Goal: Information Seeking & Learning: Learn about a topic

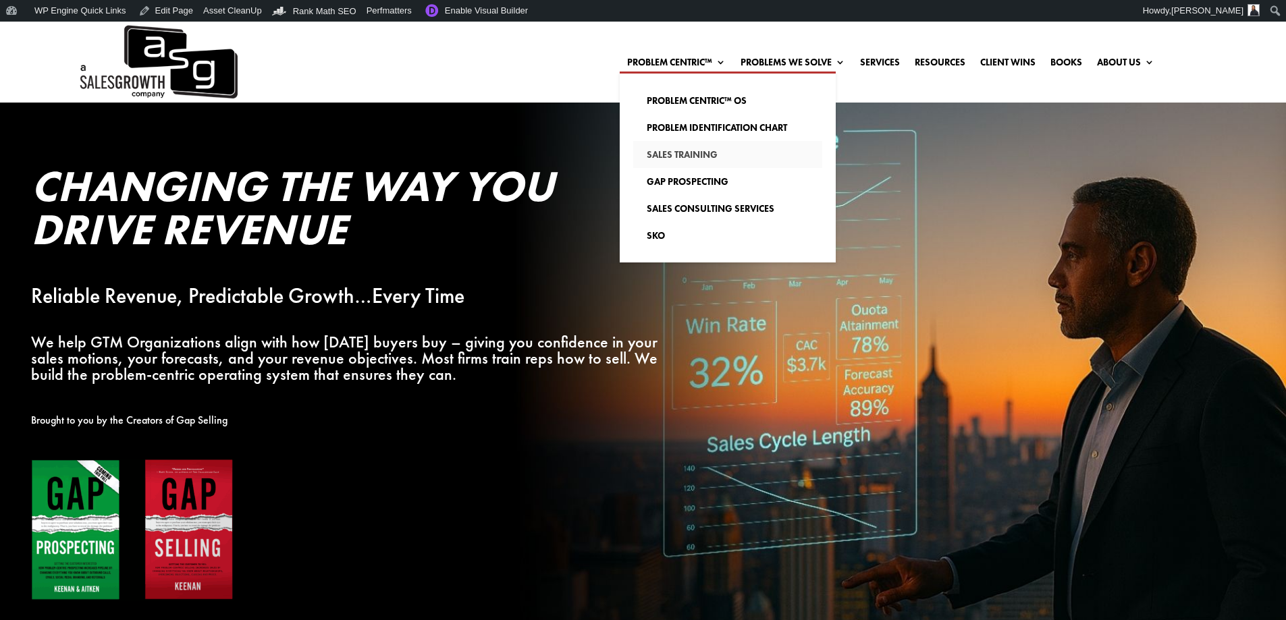
click at [672, 158] on link "Sales Training" at bounding box center [727, 154] width 189 height 27
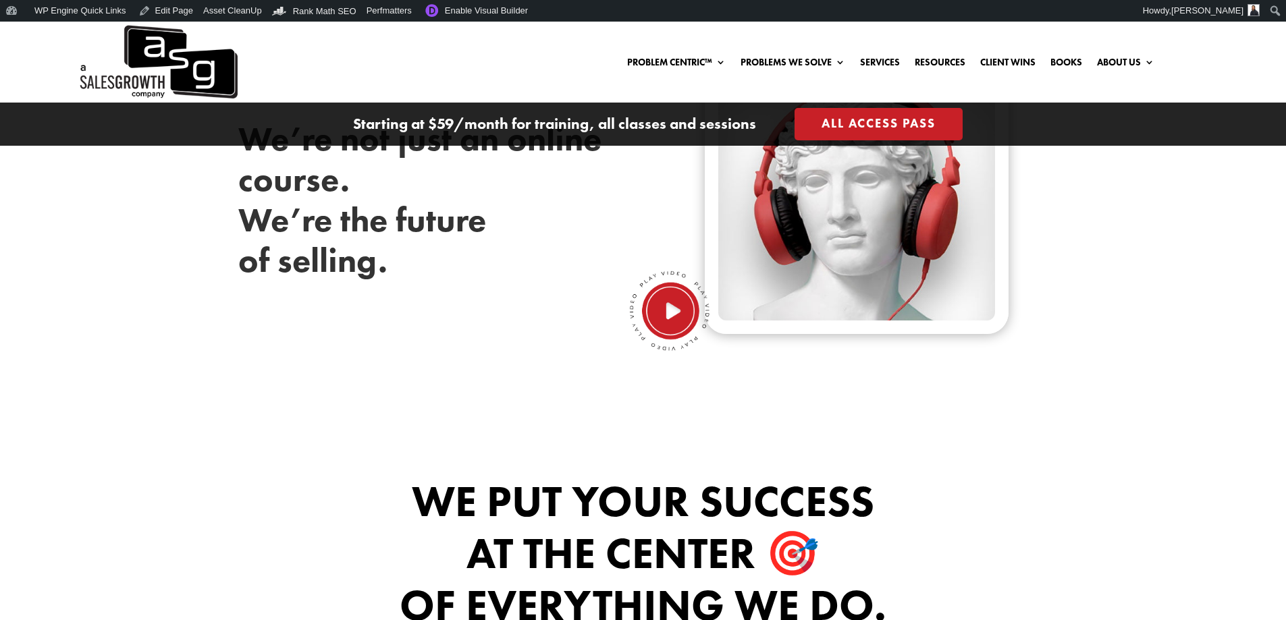
scroll to position [473, 0]
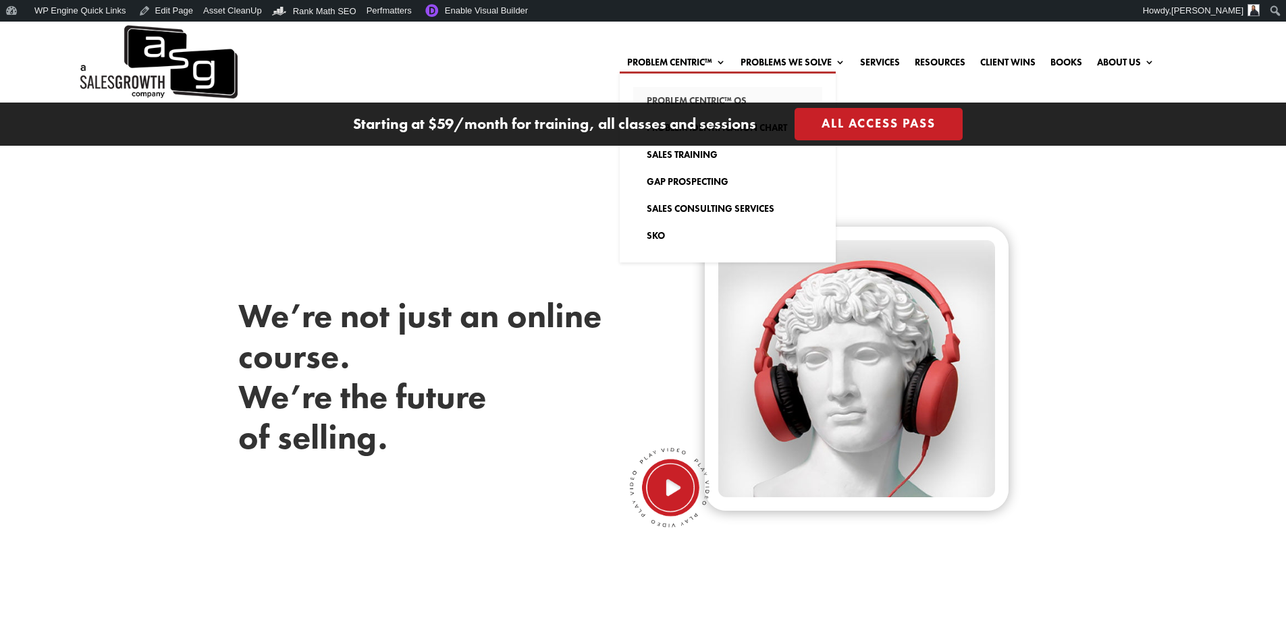
click at [667, 97] on link "Problem Centric™ OS" at bounding box center [727, 100] width 189 height 27
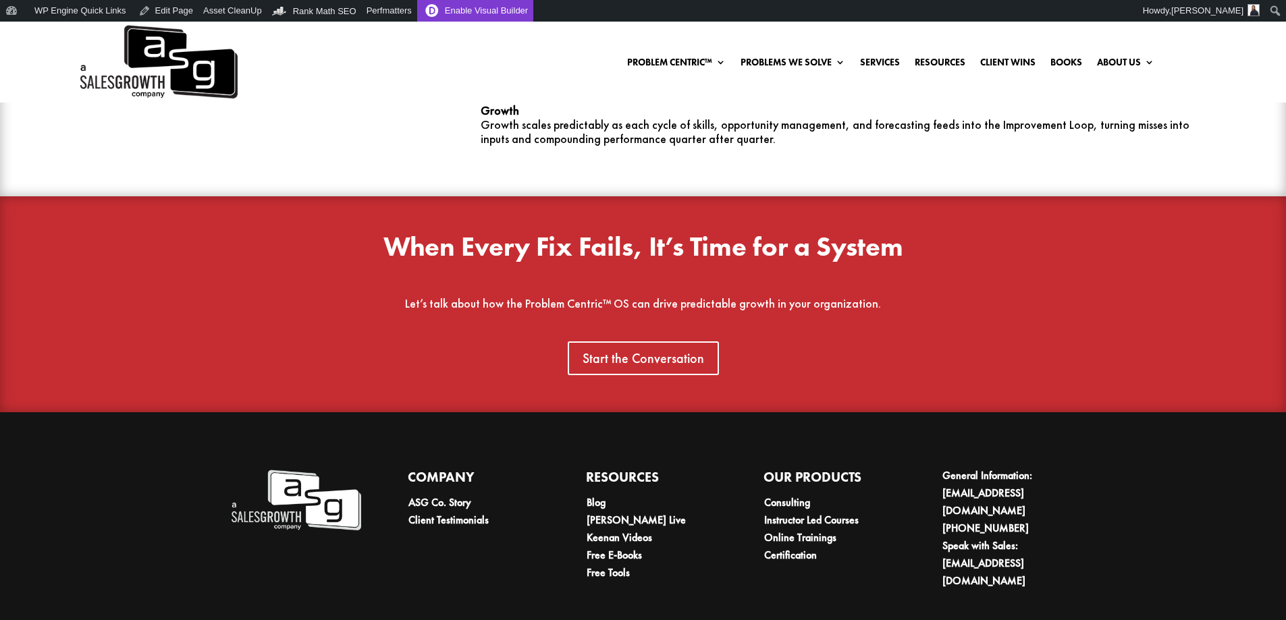
click at [447, 11] on link "Enable Visual Builder" at bounding box center [475, 11] width 116 height 22
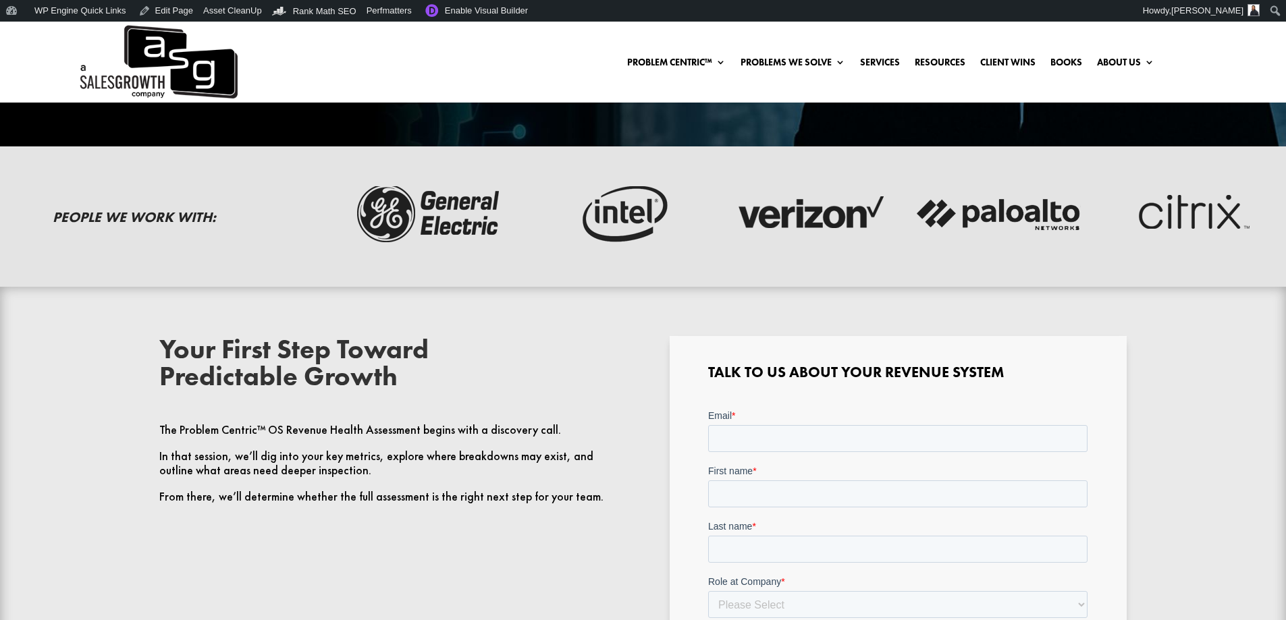
scroll to position [473, 0]
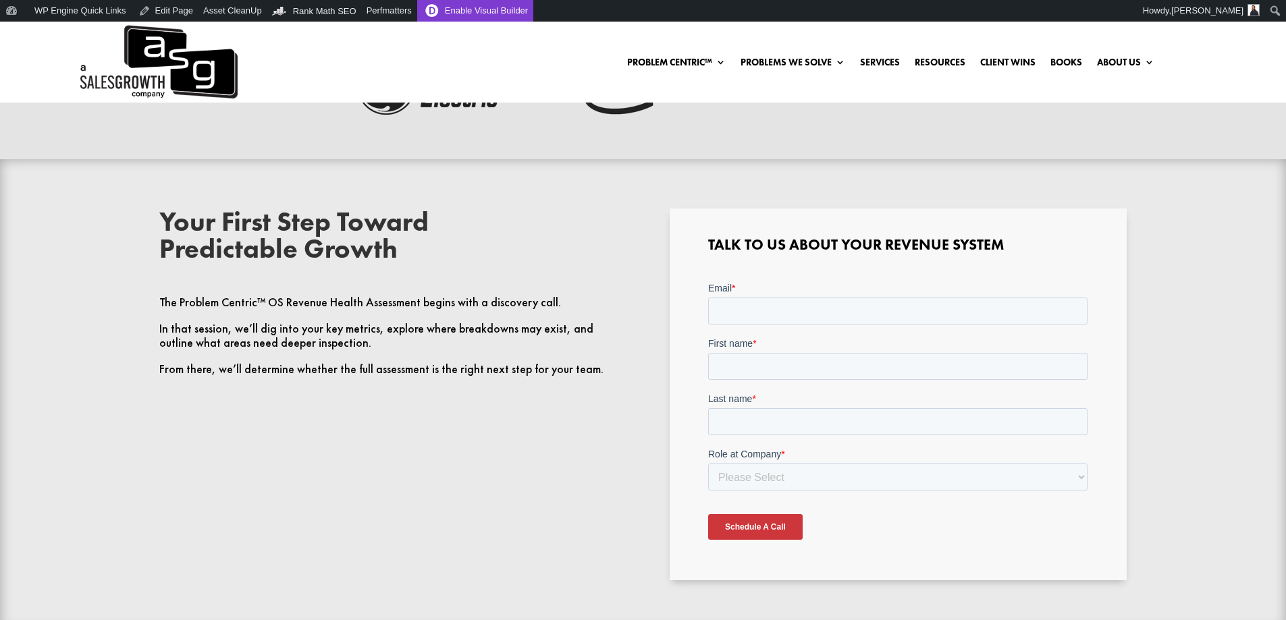
click at [464, 14] on link "Enable Visual Builder" at bounding box center [475, 11] width 116 height 22
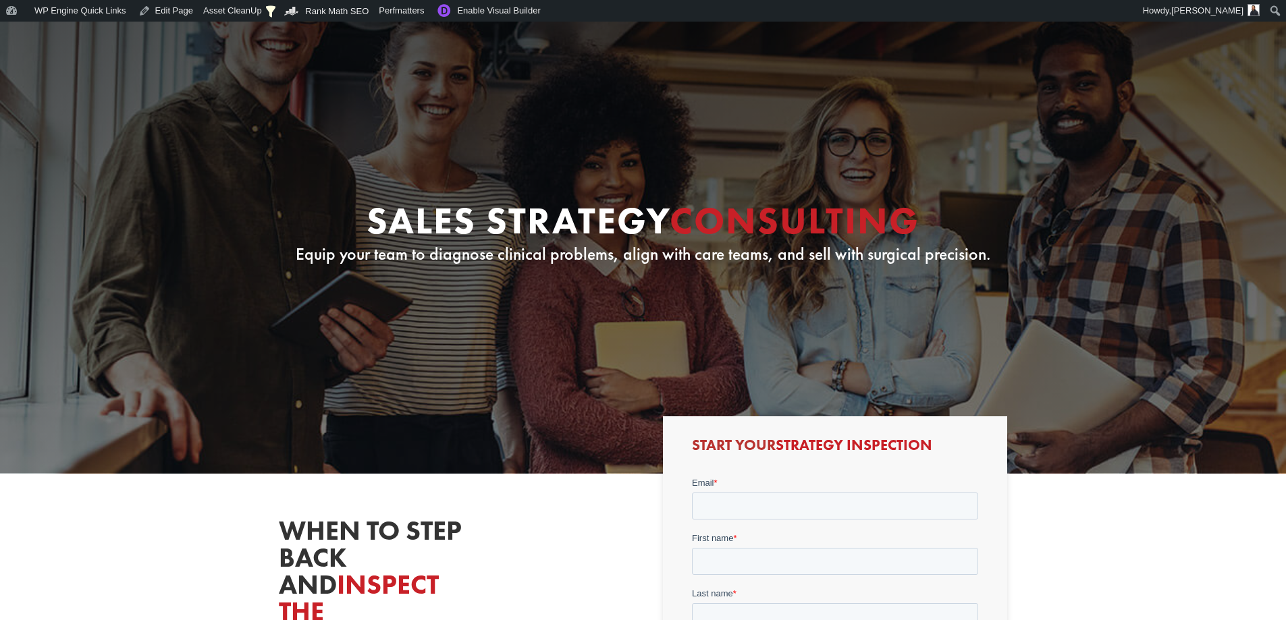
scroll to position [338, 0]
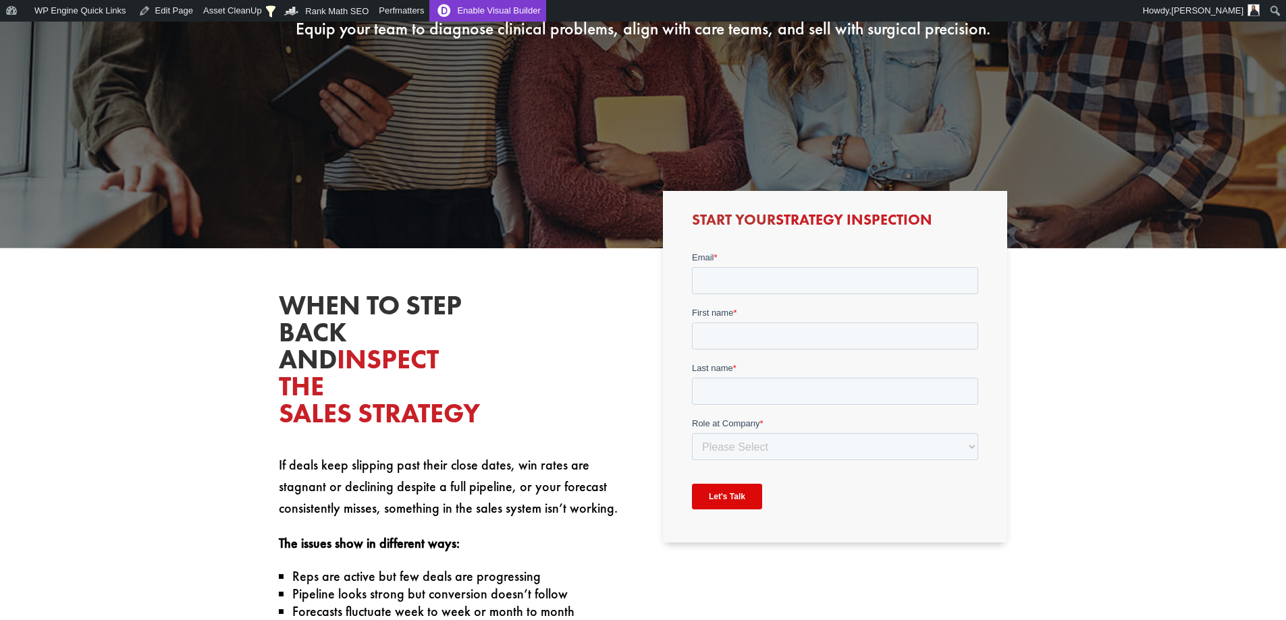
click at [459, 19] on link "Enable Visual Builder" at bounding box center [487, 11] width 116 height 22
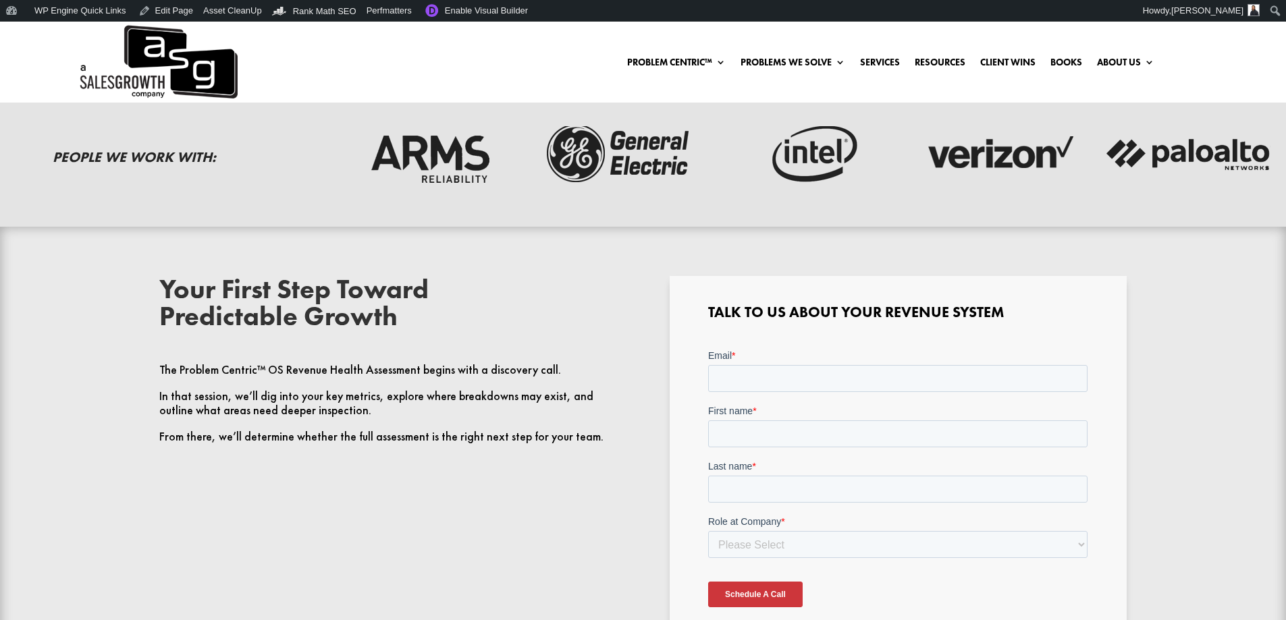
scroll to position [473, 0]
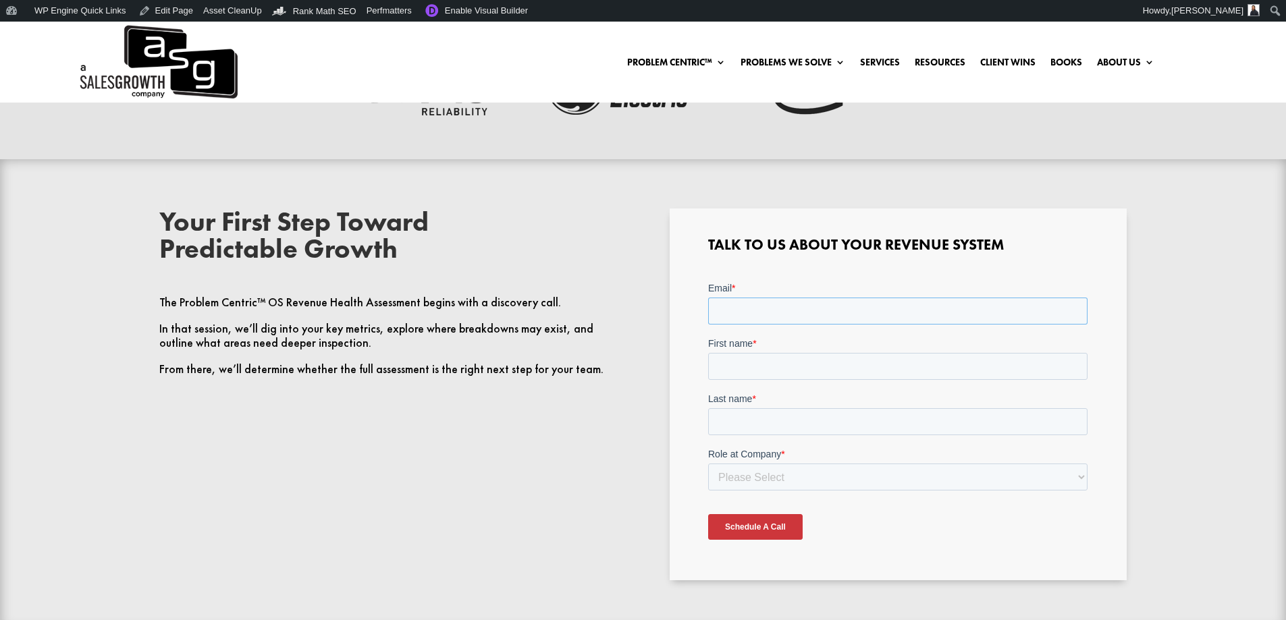
click at [826, 312] on input "Email *" at bounding box center [897, 310] width 379 height 27
type input "[PERSON_NAME][EMAIL_ADDRESS][DOMAIN_NAME]"
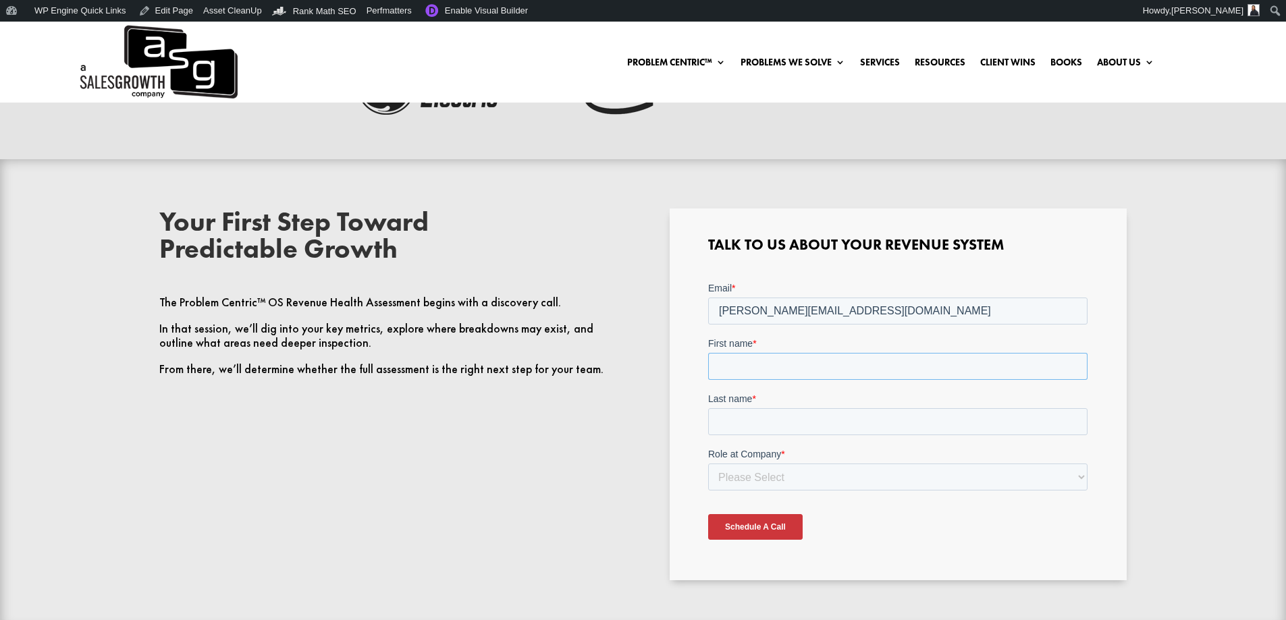
click at [826, 363] on input "First name *" at bounding box center [897, 365] width 379 height 27
type input "[PERSON_NAME]"
click at [806, 417] on input "Last name *" at bounding box center [897, 421] width 379 height 27
type input "Finlay"
click at [818, 469] on select "Please Select C-Level (CRO, CSO, etc) Senior Leadership (VP of Sales, VP of Ena…" at bounding box center [897, 476] width 379 height 27
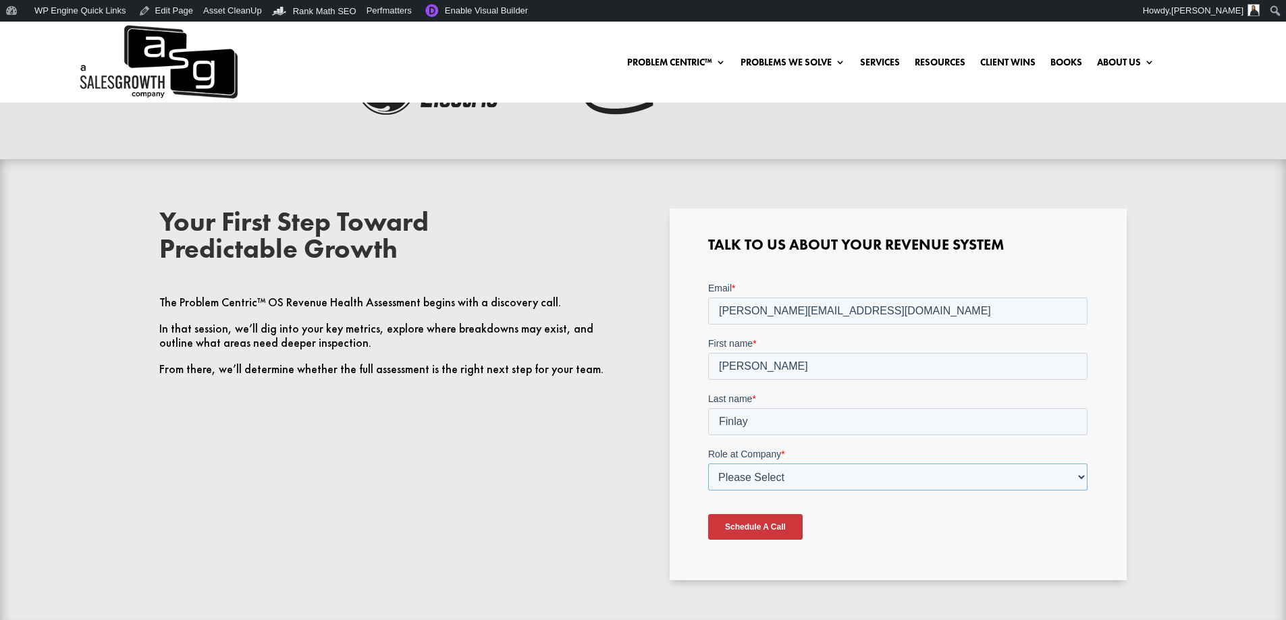
select select "Other"
click at [708, 463] on select "Please Select C-Level (CRO, CSO, etc) Senior Leadership (VP of Sales, VP of Ena…" at bounding box center [897, 476] width 379 height 27
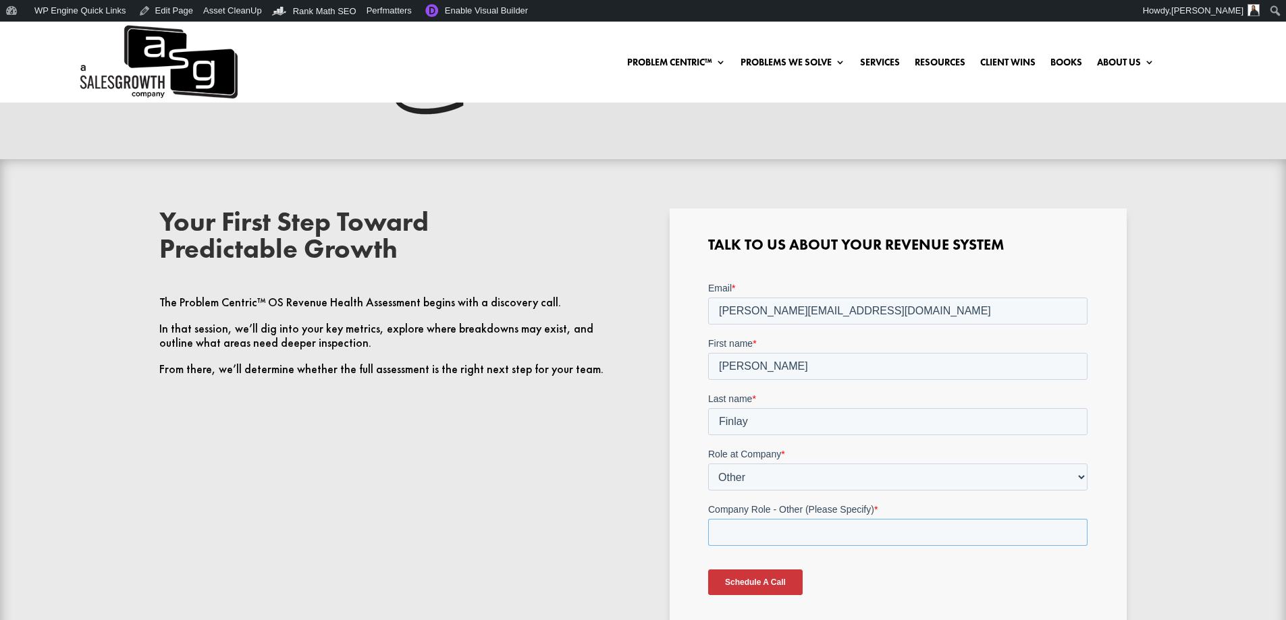
click at [760, 523] on input "Company Role - Other (Please Specify) *" at bounding box center [897, 531] width 379 height 27
type input "Marketing"
click at [763, 586] on input "Schedule A Call" at bounding box center [755, 582] width 95 height 26
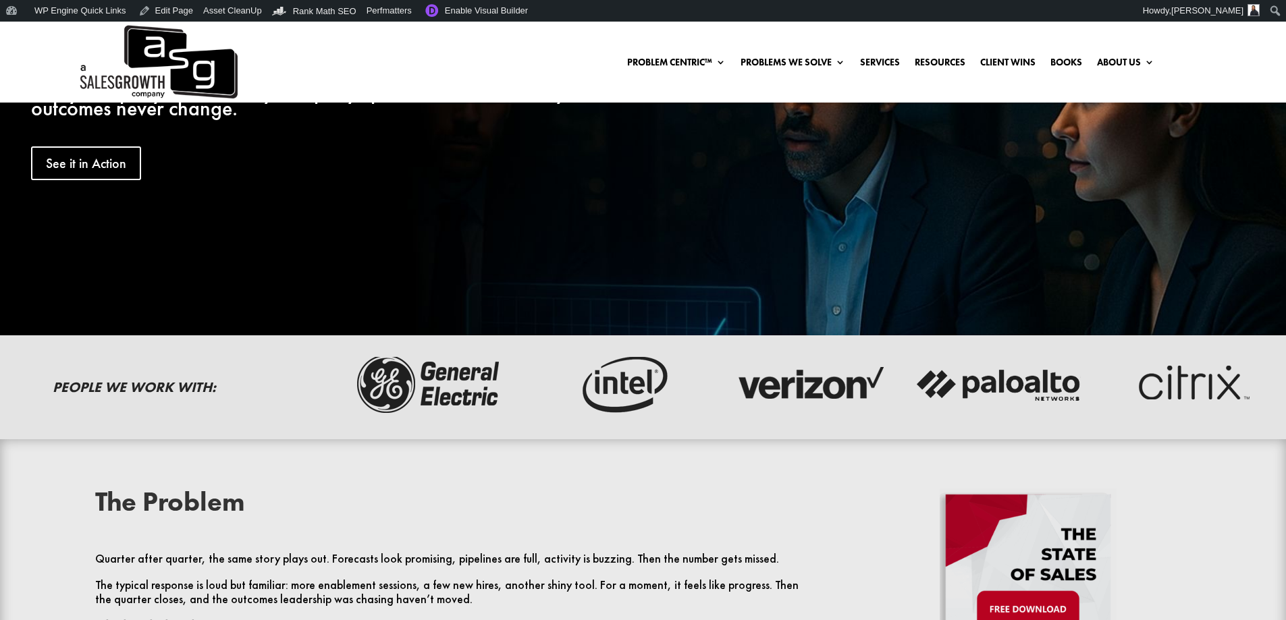
scroll to position [203, 0]
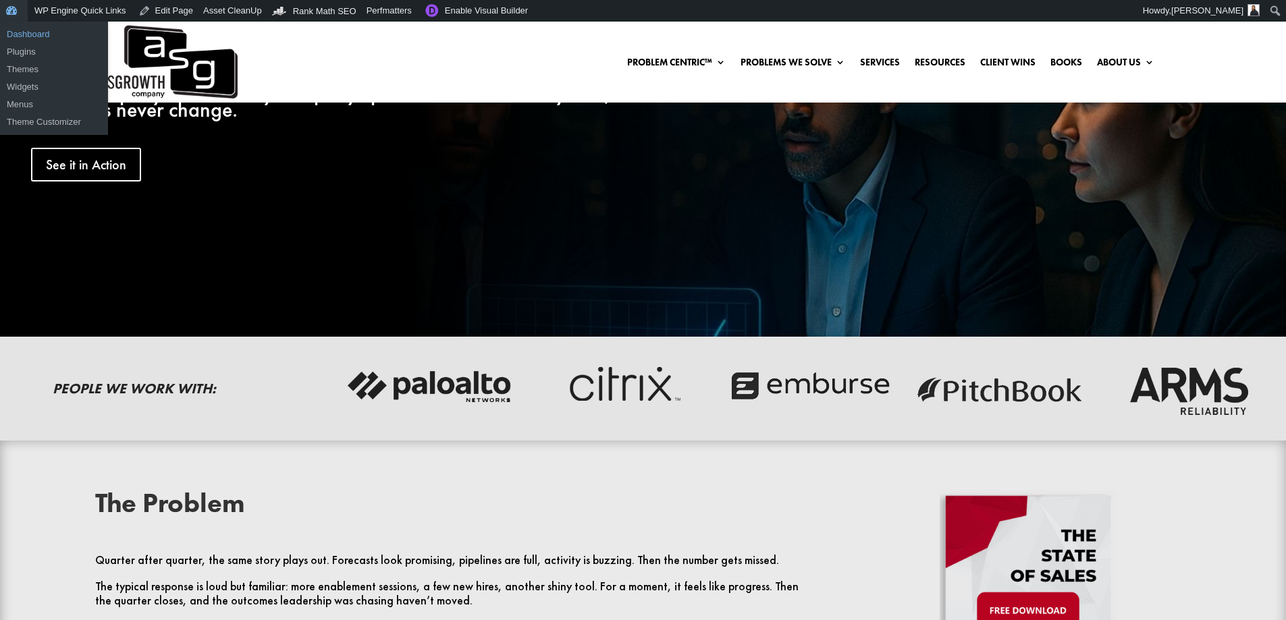
click at [16, 28] on link "Dashboard" at bounding box center [54, 35] width 108 height 18
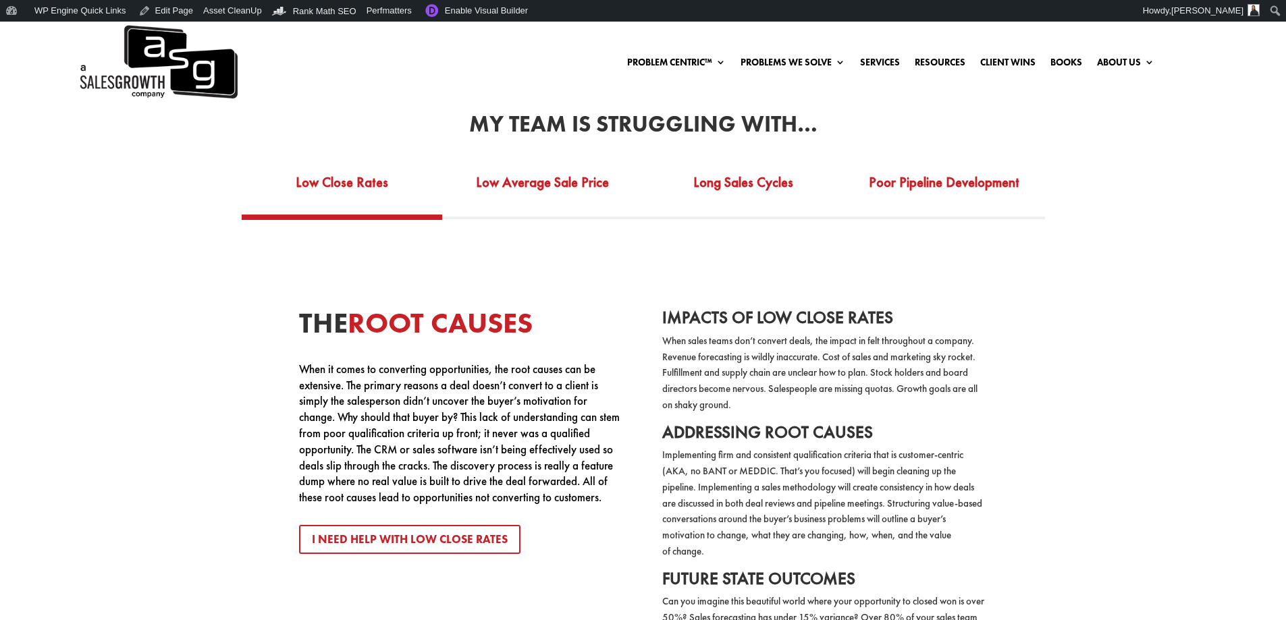
scroll to position [2093, 0]
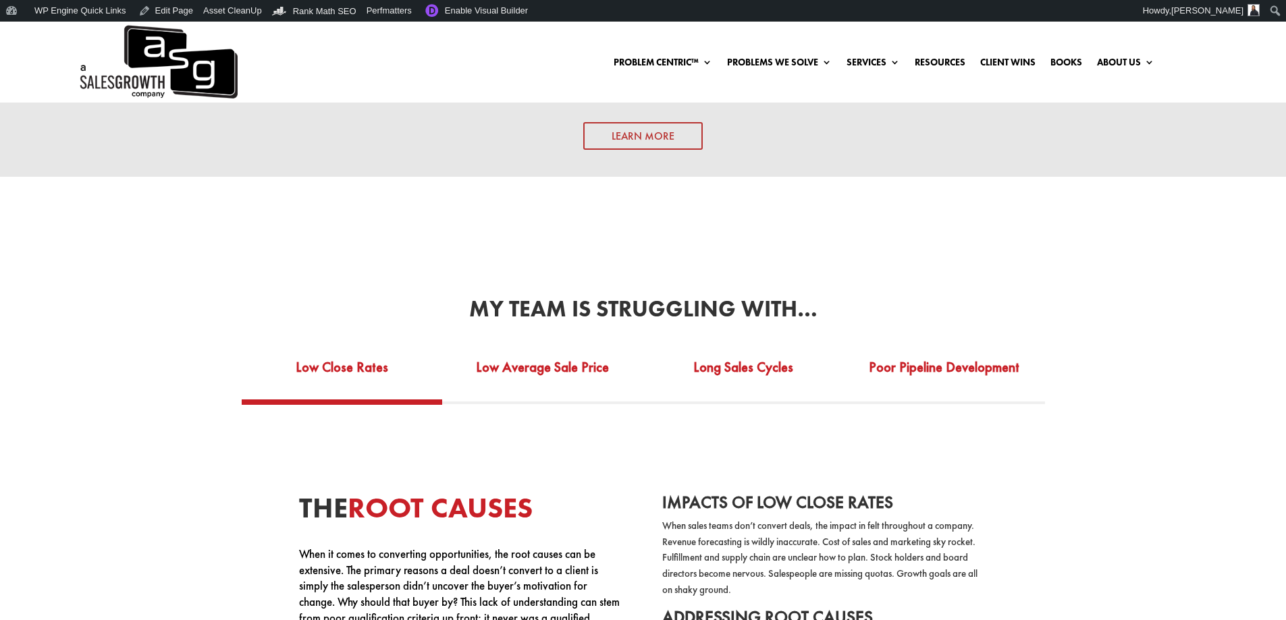
scroll to position [1958, 0]
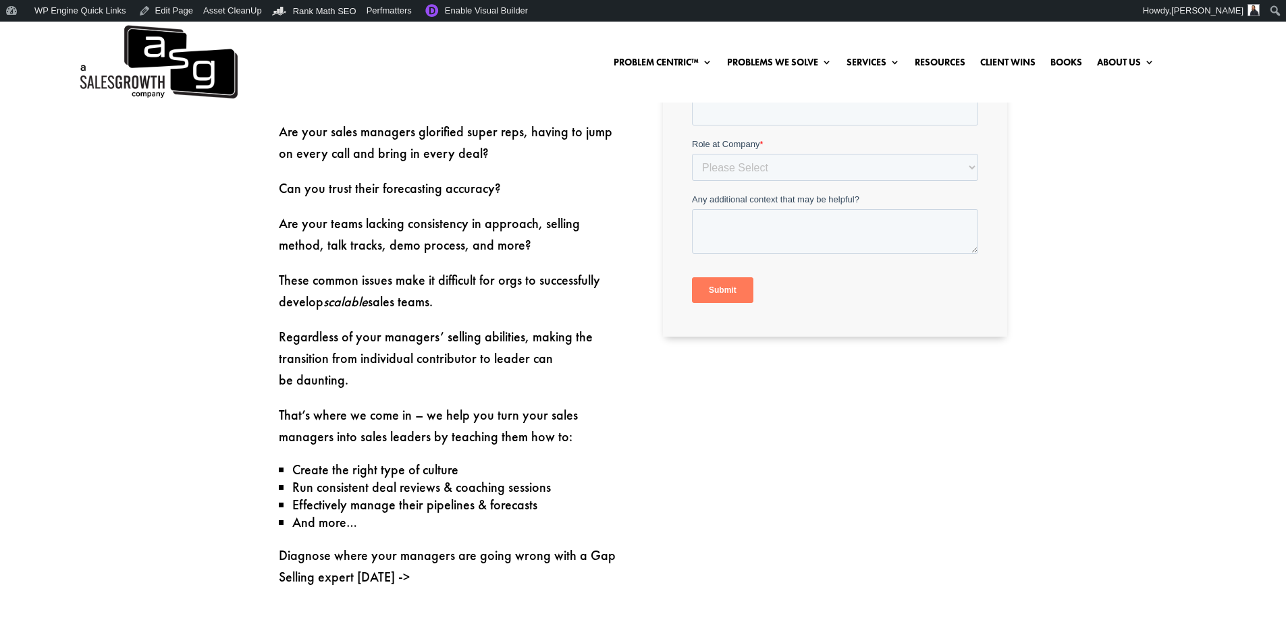
scroll to position [675, 0]
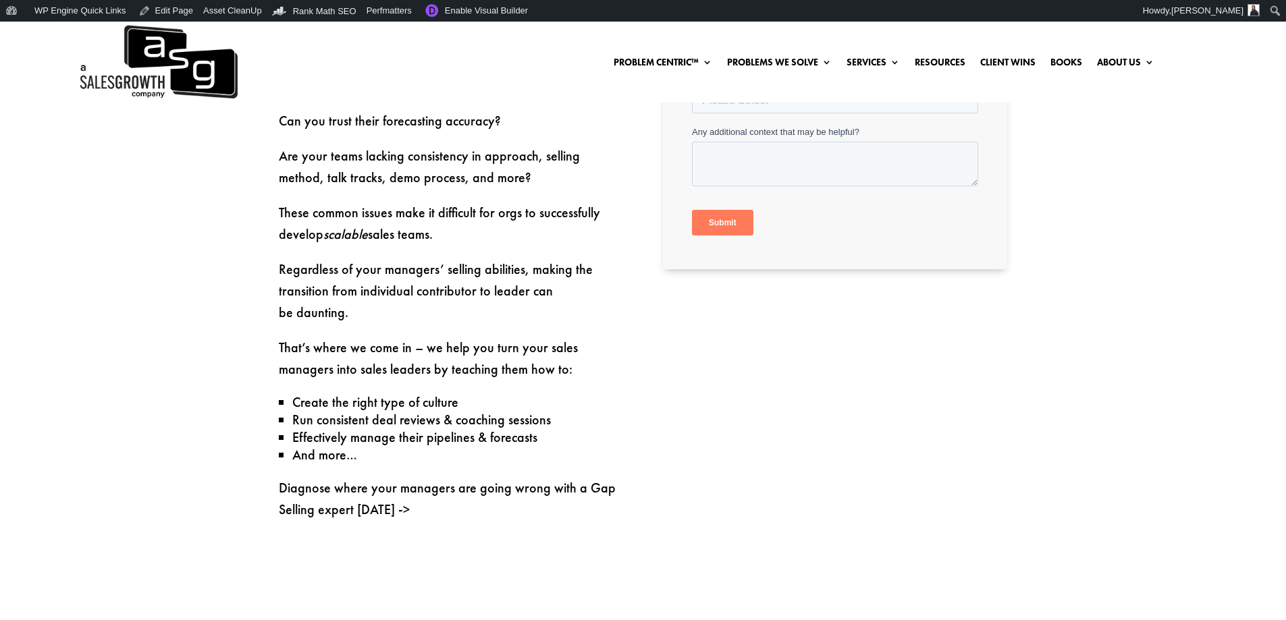
click at [443, 190] on p "Are your teams lacking consistency in approach, selling method, talk tracks, de…" at bounding box center [451, 173] width 344 height 57
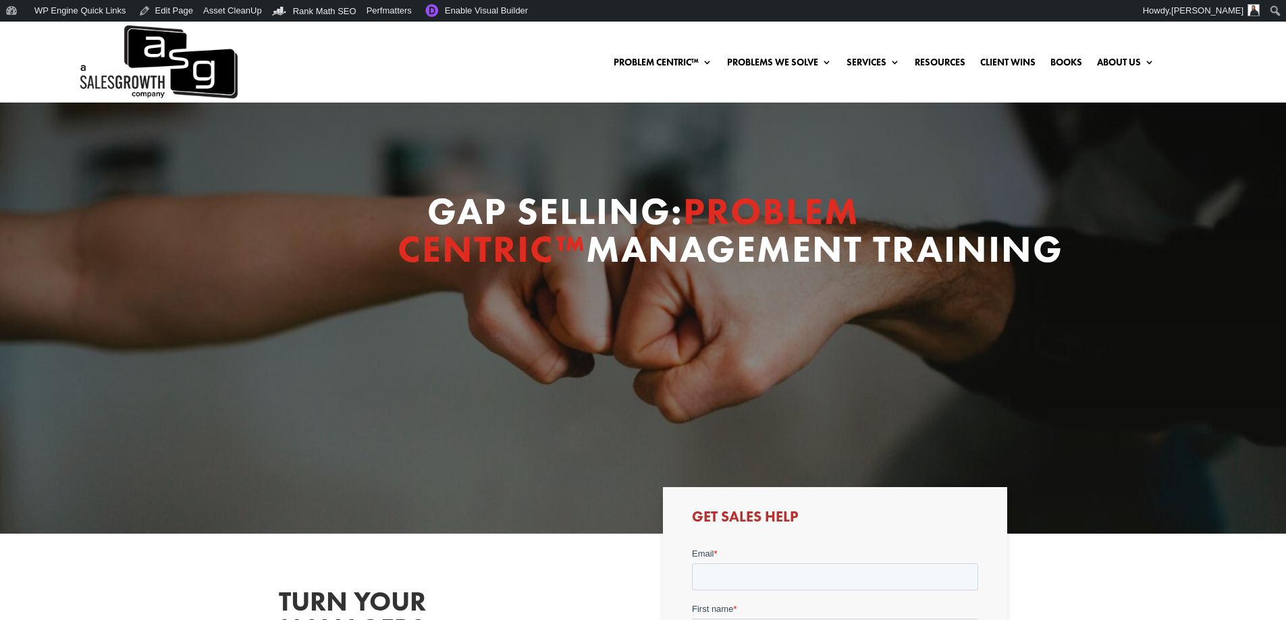
scroll to position [0, 0]
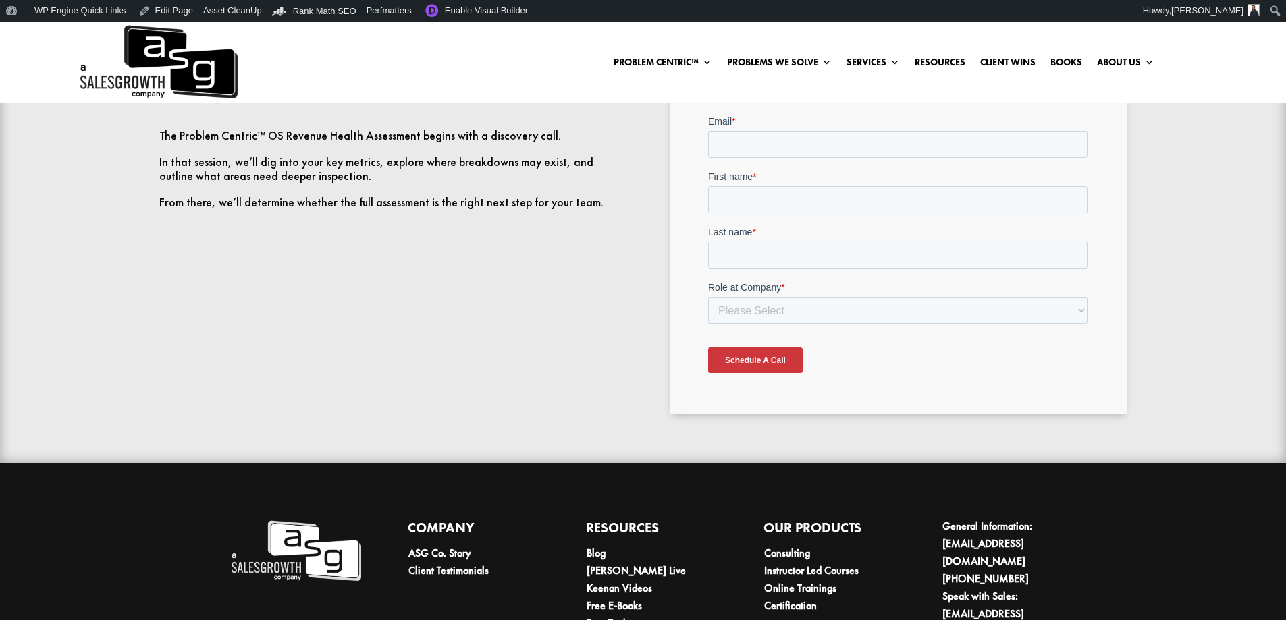
scroll to position [736, 0]
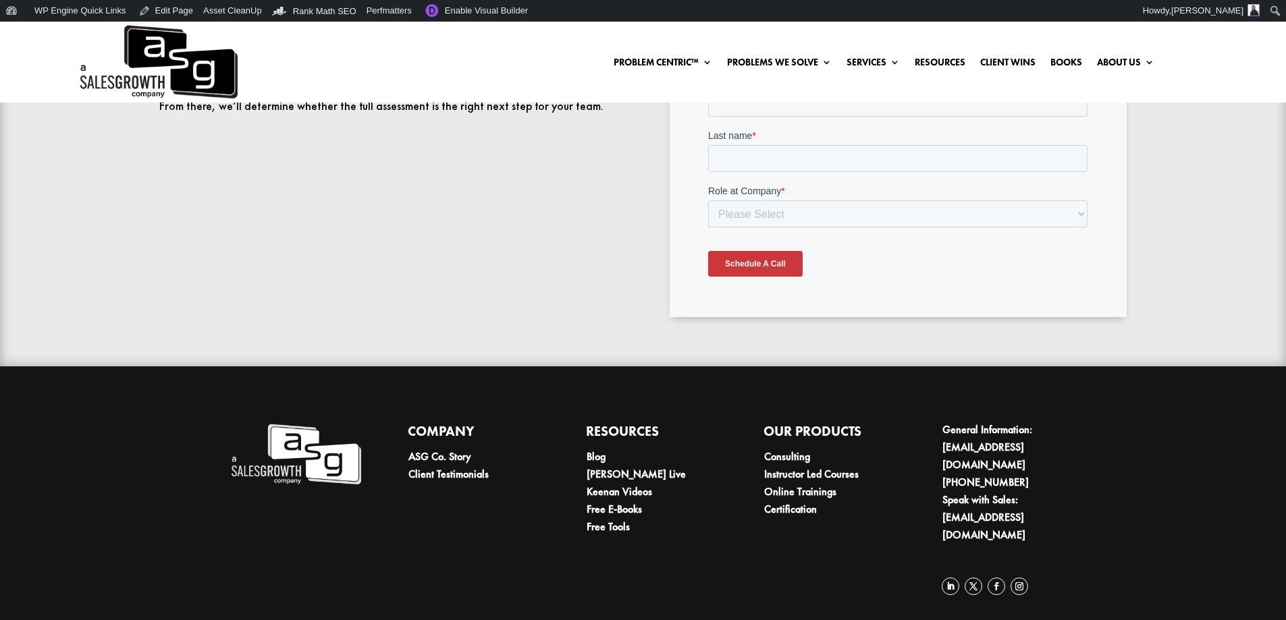
click at [148, 76] on img at bounding box center [158, 62] width 160 height 81
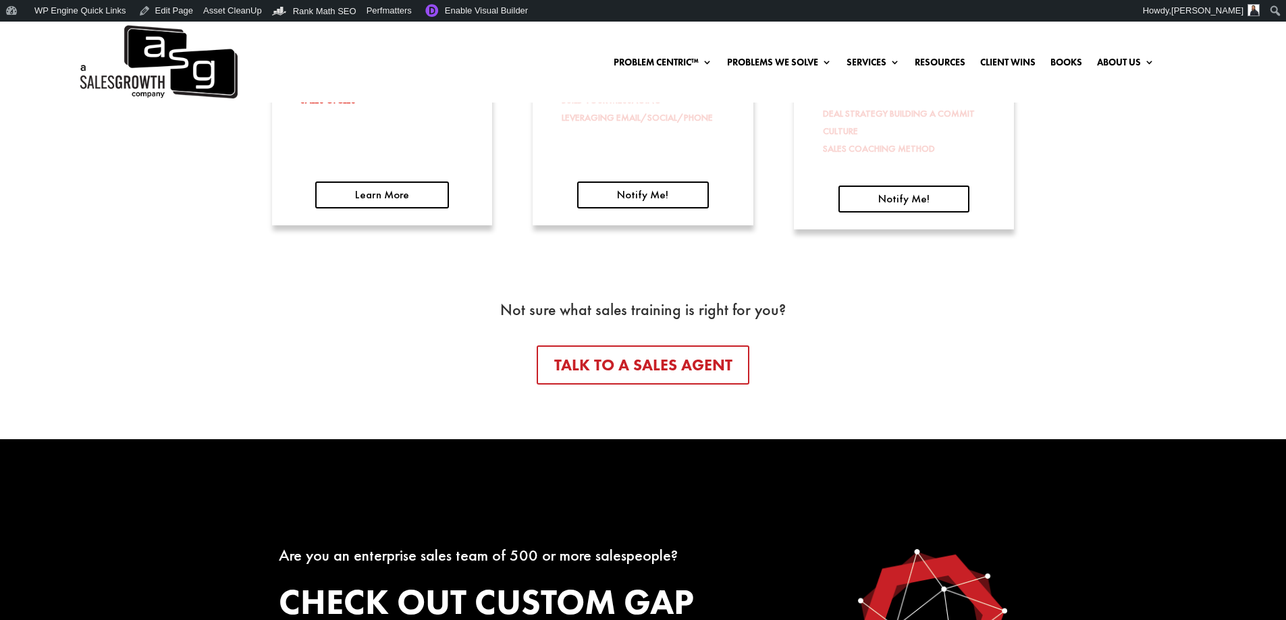
scroll to position [2295, 0]
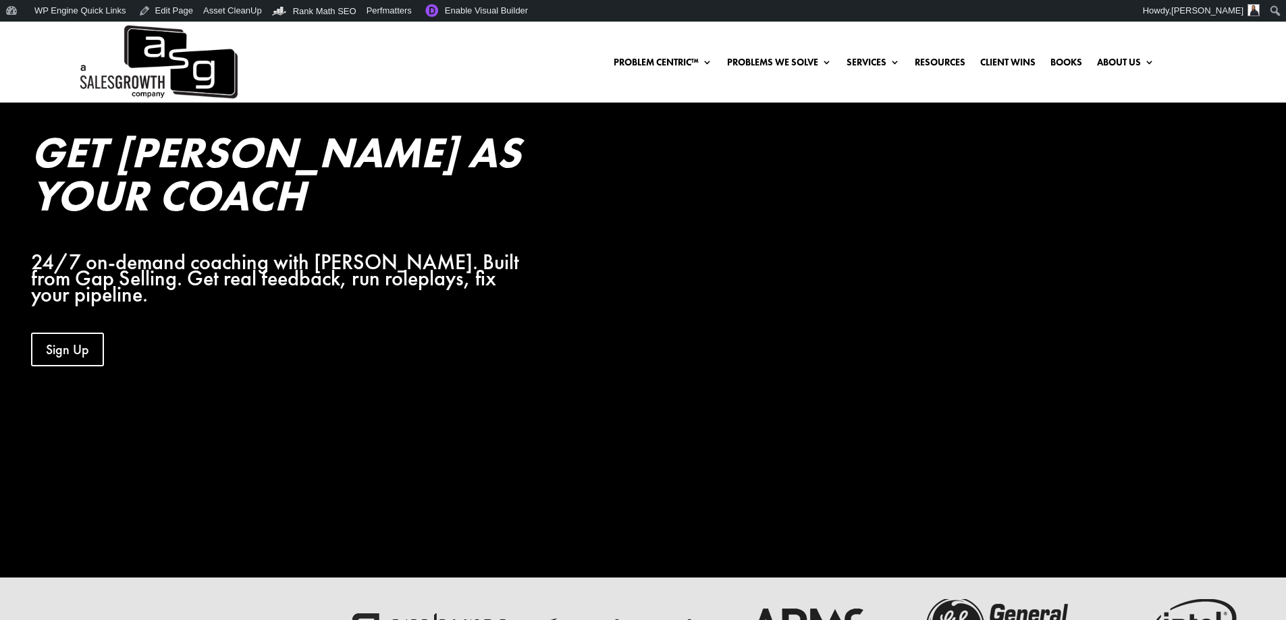
scroll to position [68, 0]
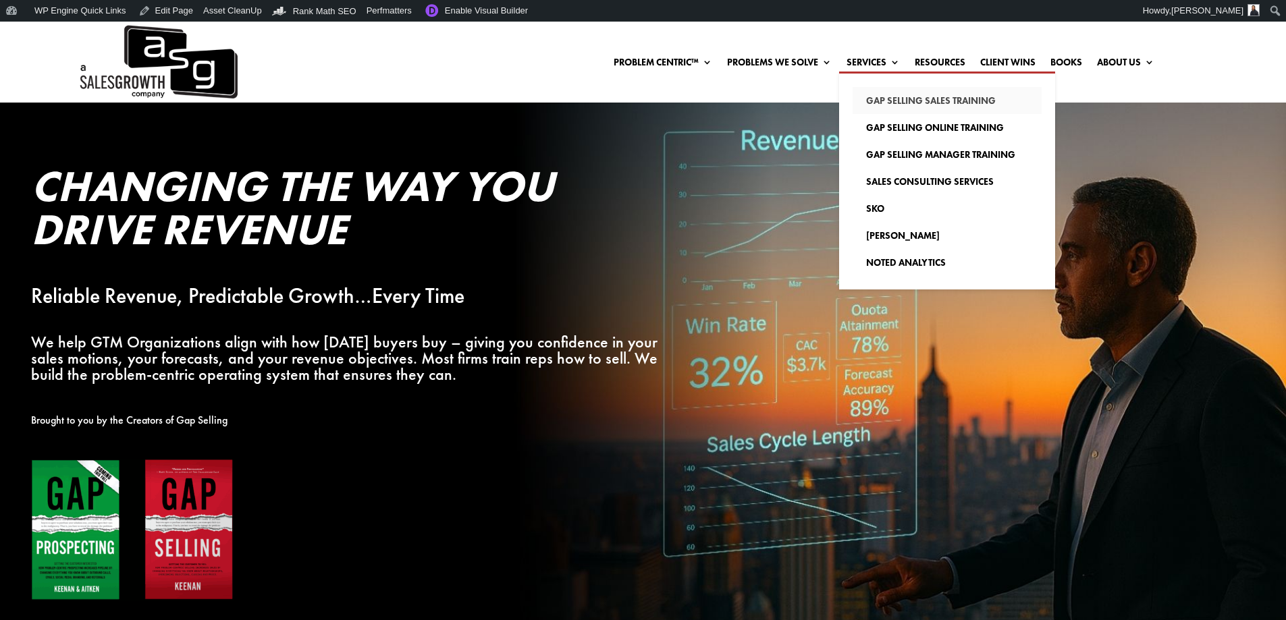
click at [895, 102] on link "Gap Selling Sales Training" at bounding box center [947, 100] width 189 height 27
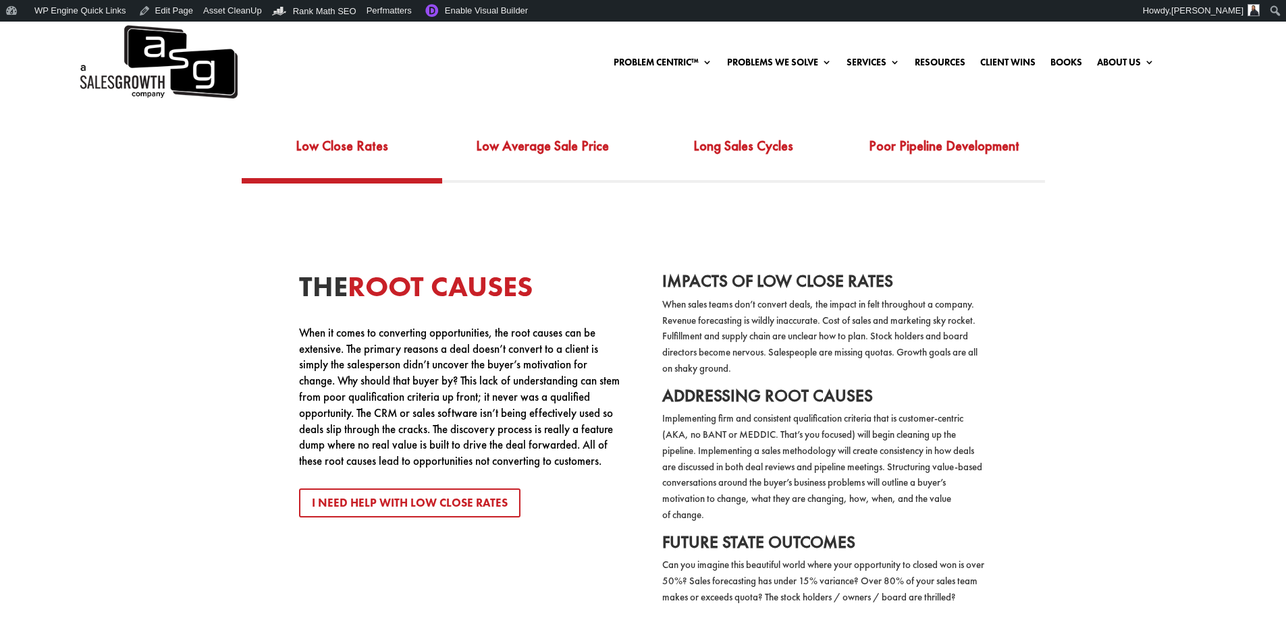
scroll to position [2295, 0]
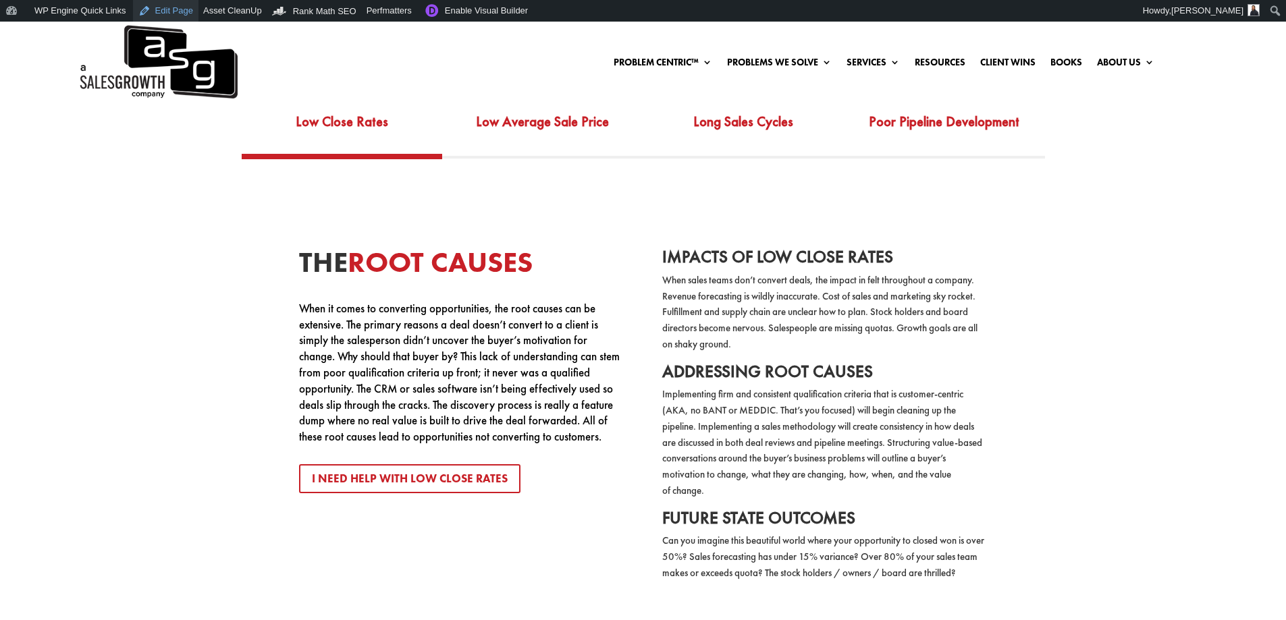
click at [163, 14] on link "Edit Page" at bounding box center [165, 11] width 65 height 22
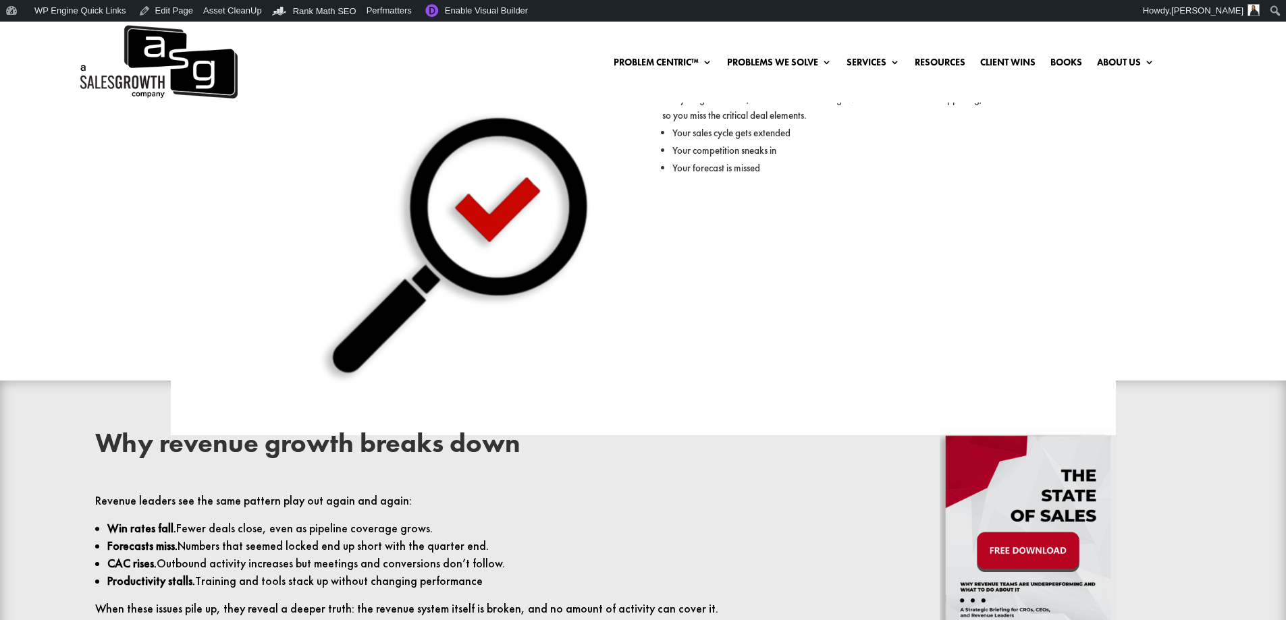
scroll to position [743, 0]
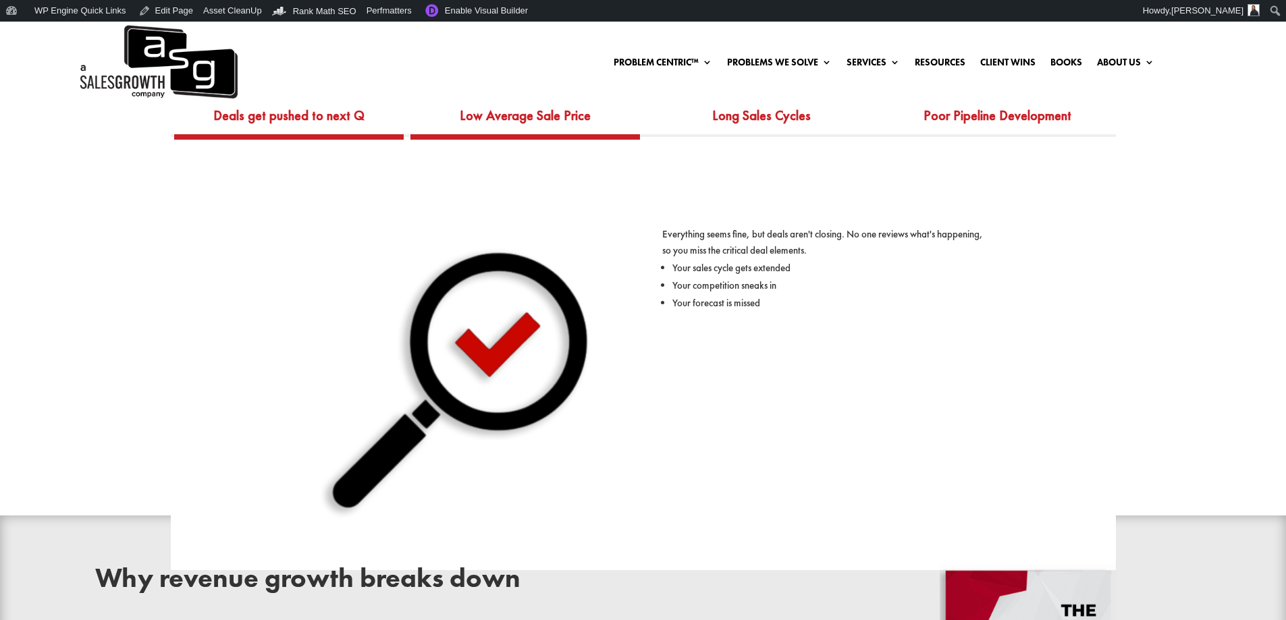
click at [533, 105] on link "Low Average Sale Price" at bounding box center [525, 115] width 151 height 37
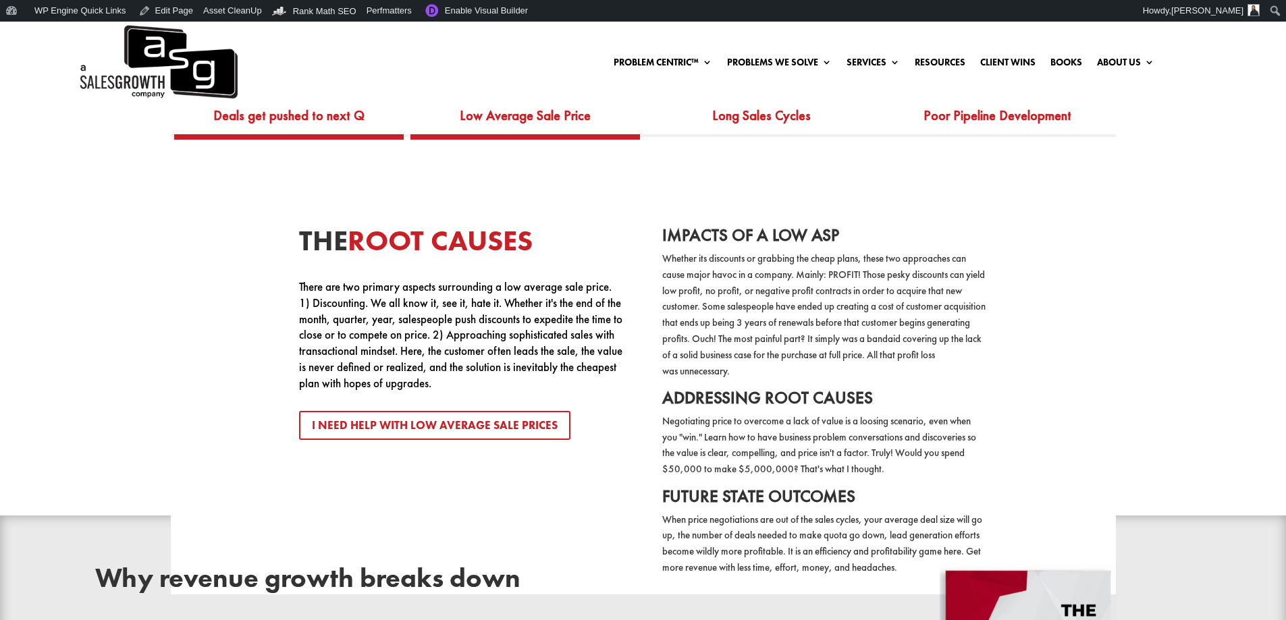
click at [313, 115] on link "Deals get pushed to next Q" at bounding box center [288, 115] width 171 height 37
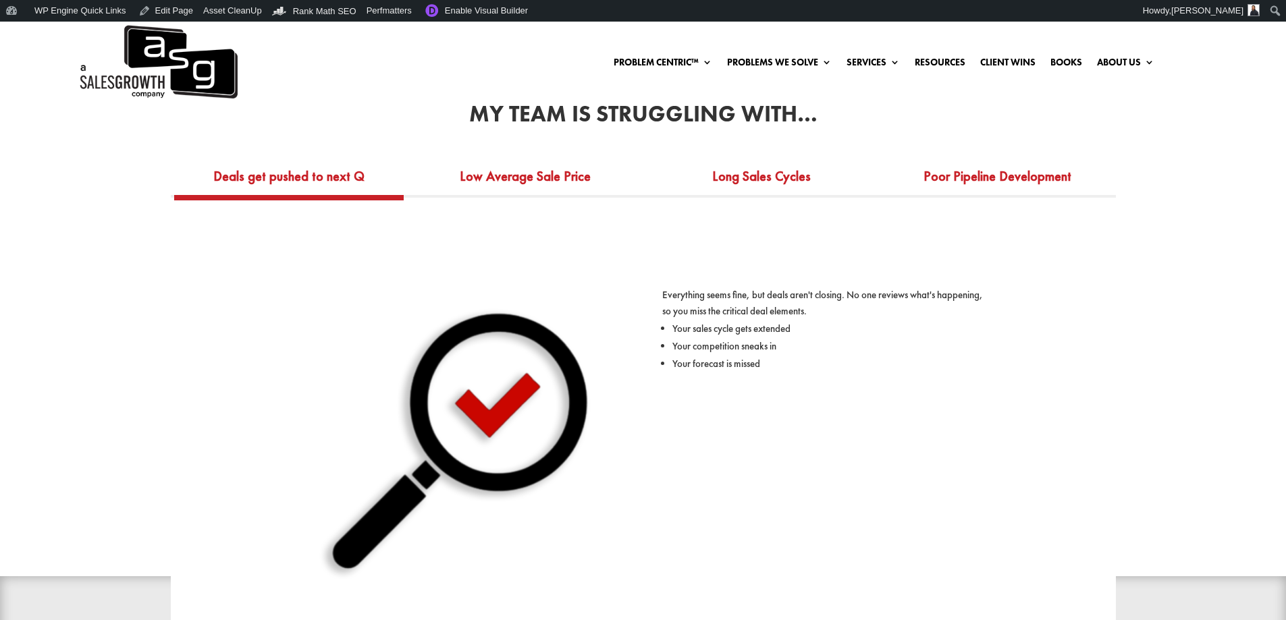
scroll to position [540, 0]
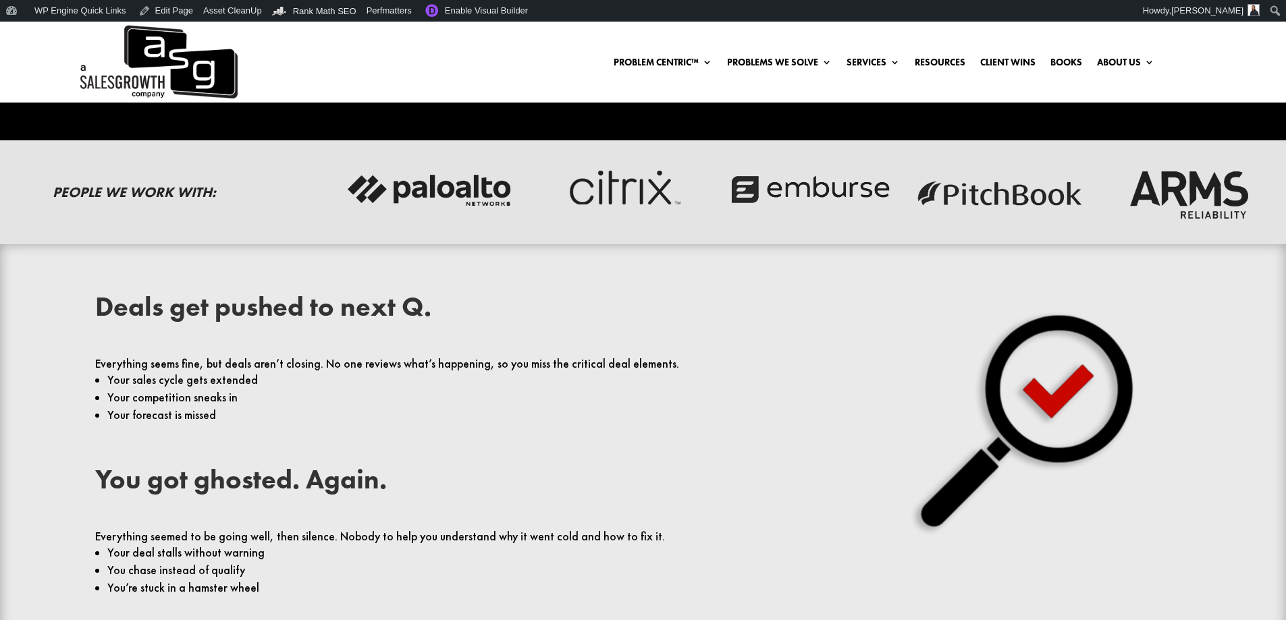
scroll to position [405, 0]
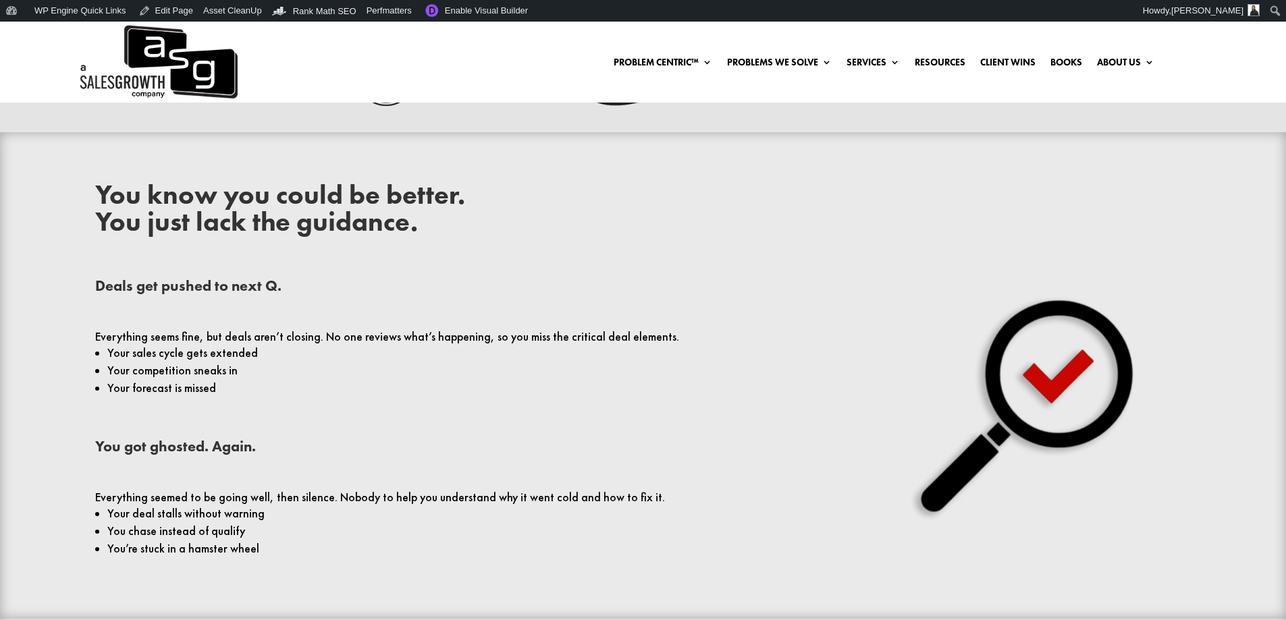
scroll to position [608, 0]
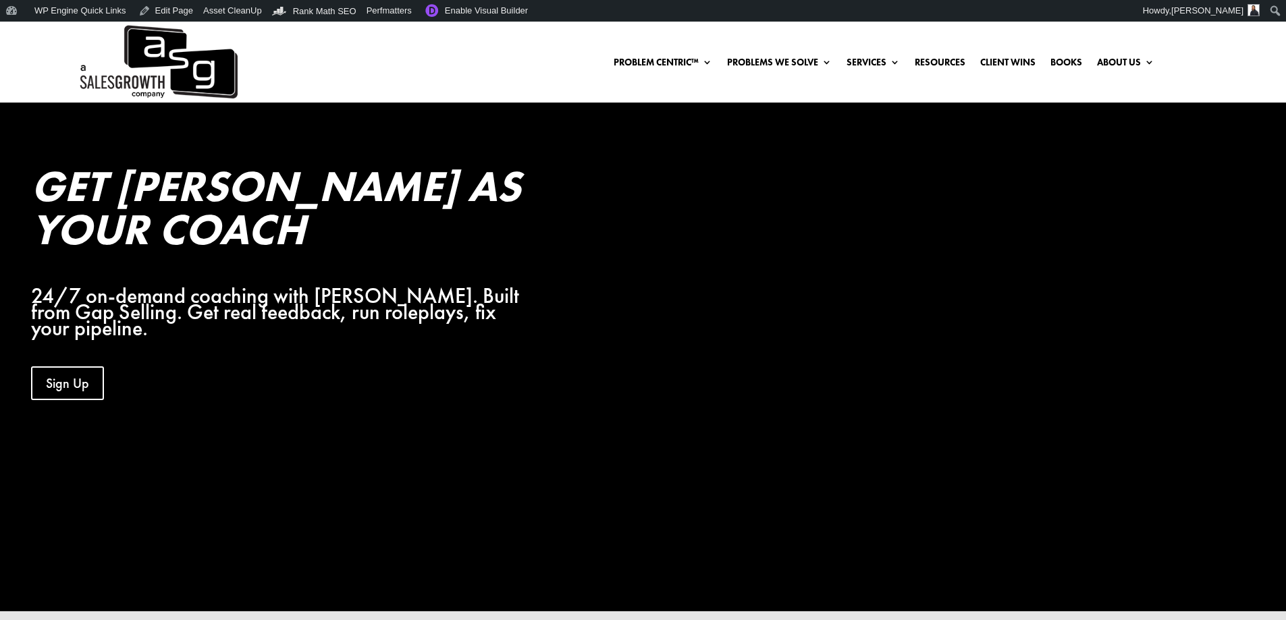
scroll to position [270, 0]
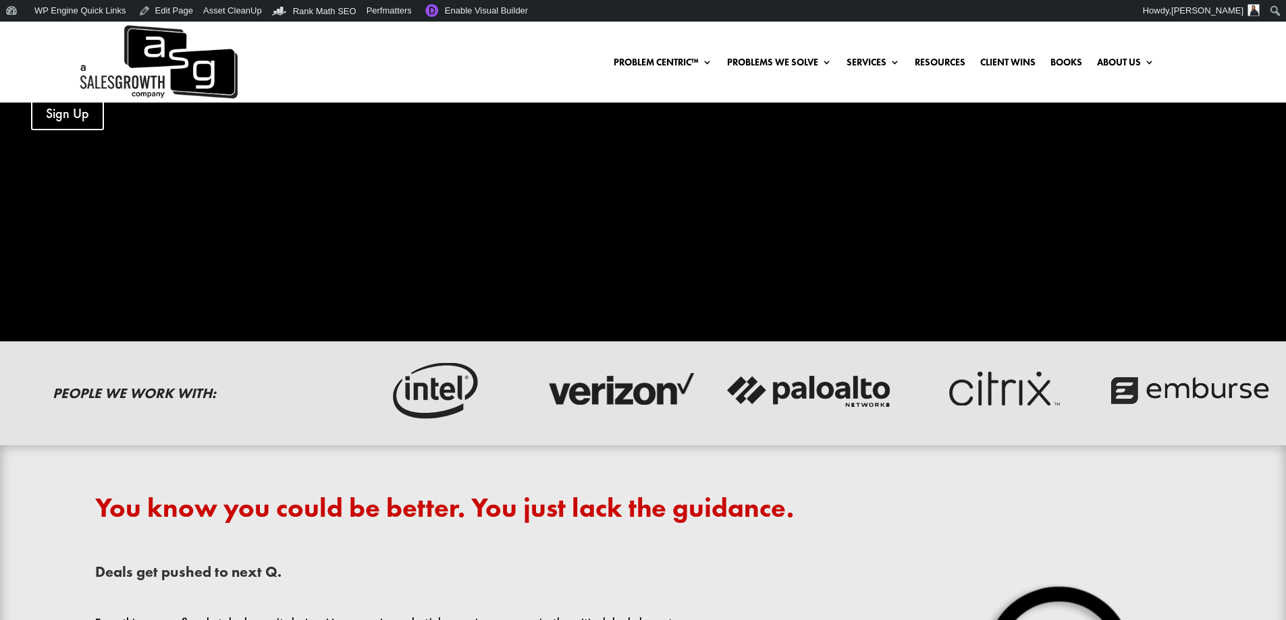
drag, startPoint x: 180, startPoint y: 194, endPoint x: 118, endPoint y: 182, distance: 62.5
click at [118, 182] on div "Get Keenan As Your Coach 24/7 on-demand coaching with Keenan. Built from Gap Se…" at bounding box center [579, 40] width 1158 height 353
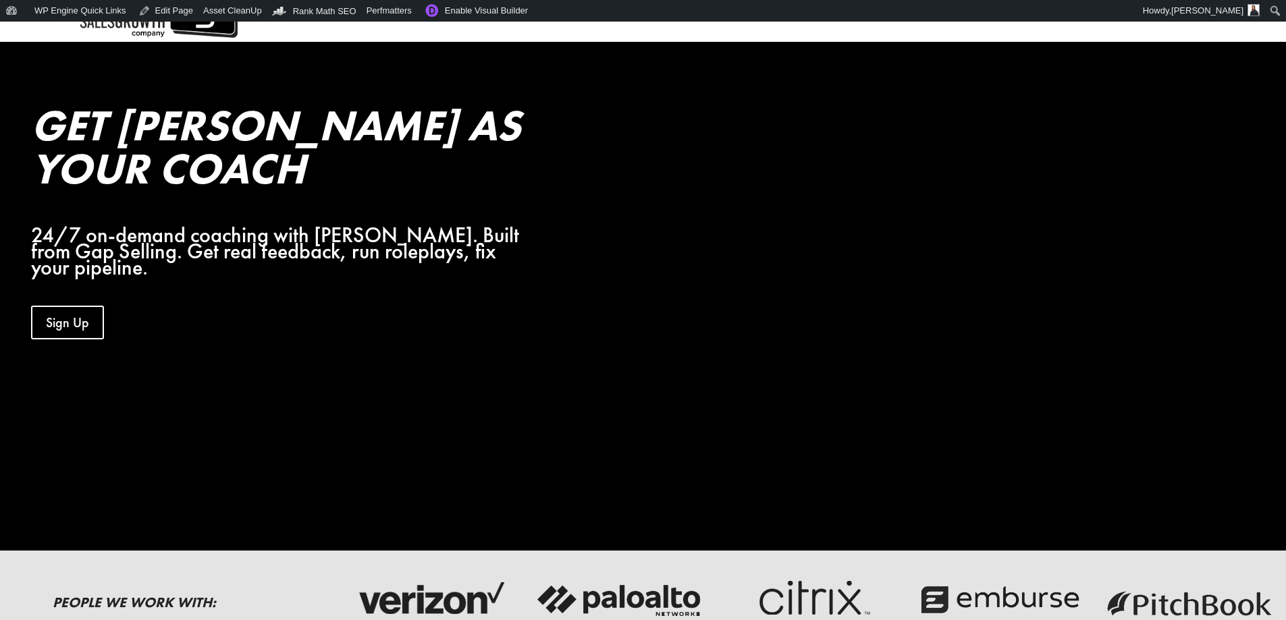
scroll to position [0, 0]
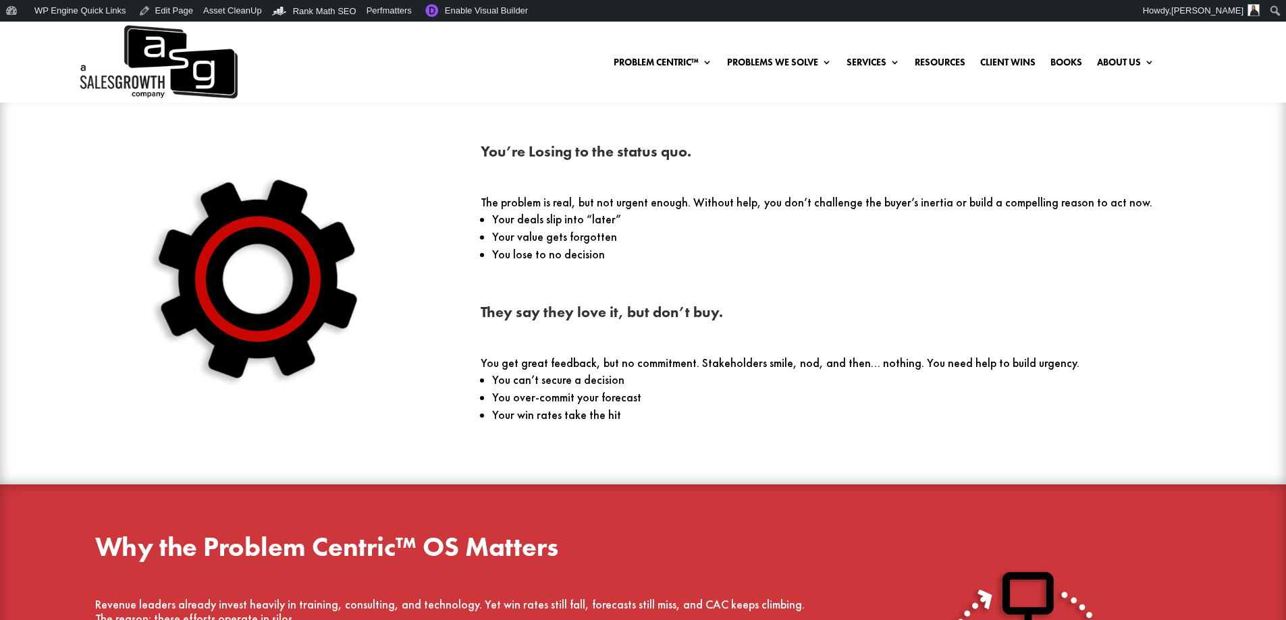
scroll to position [1215, 0]
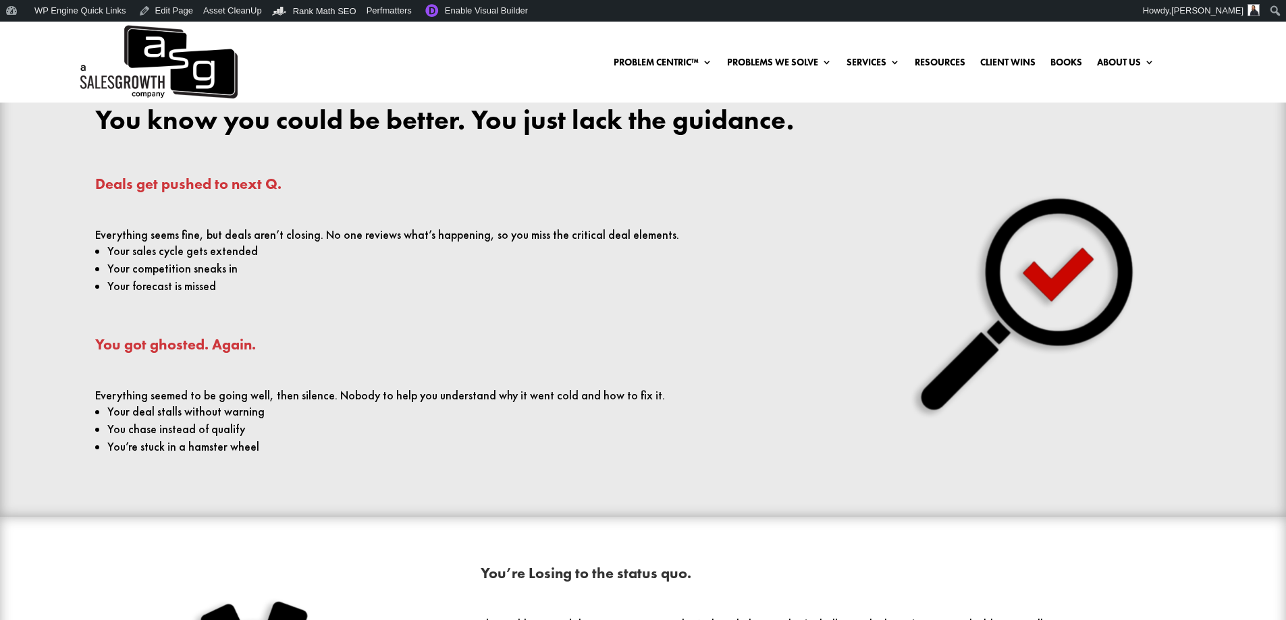
scroll to position [1013, 0]
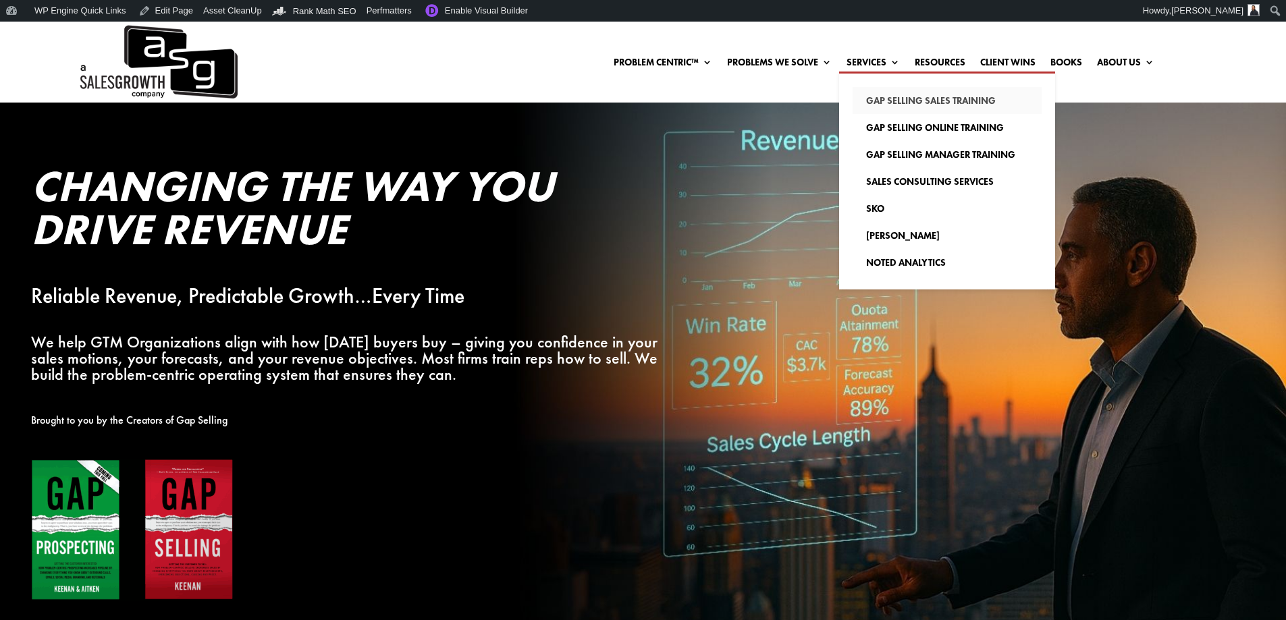
click at [875, 103] on link "Gap Selling Sales Training" at bounding box center [947, 100] width 189 height 27
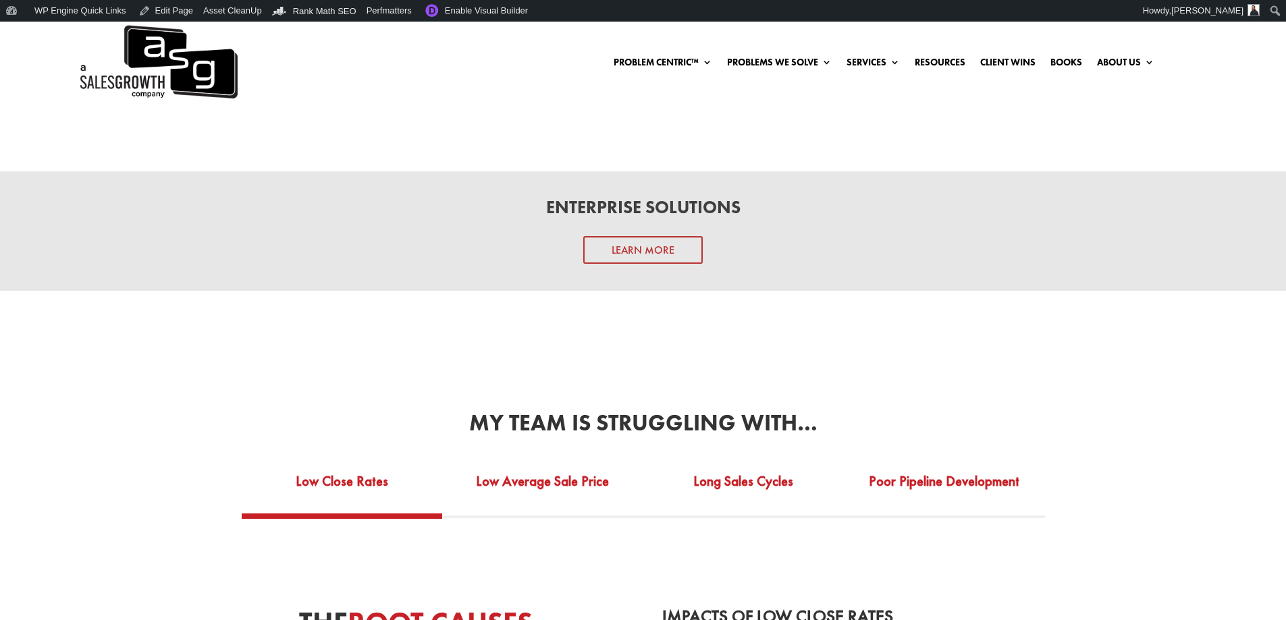
scroll to position [2093, 0]
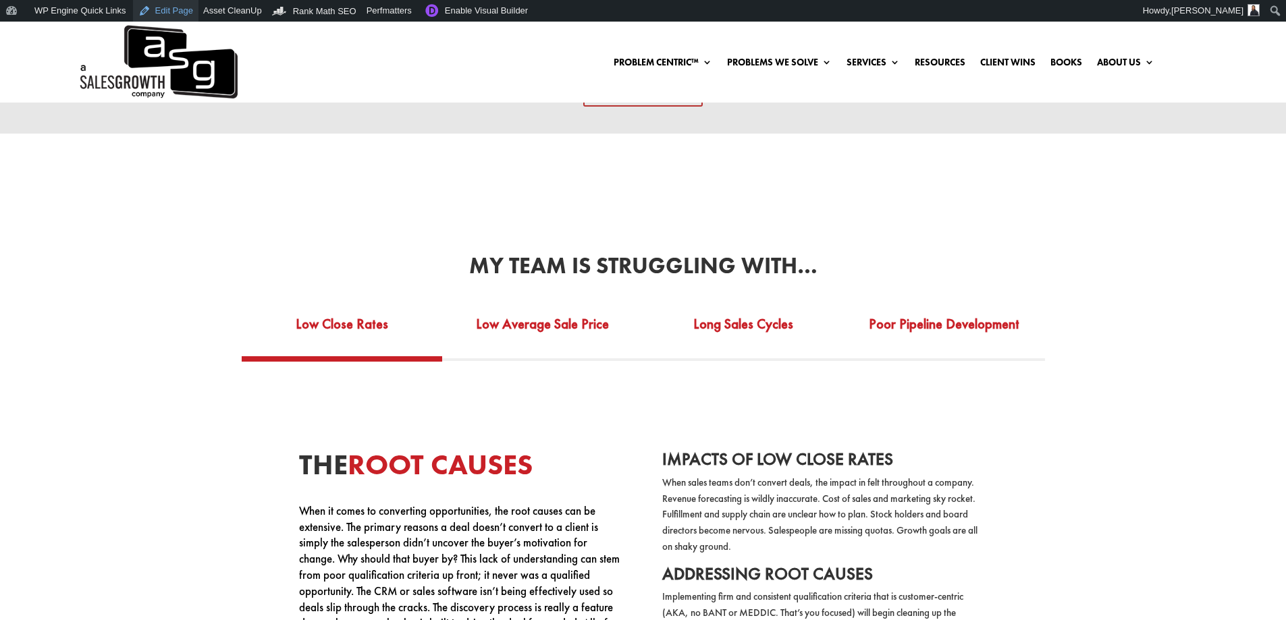
click at [178, 7] on link "Edit Page" at bounding box center [165, 11] width 65 height 22
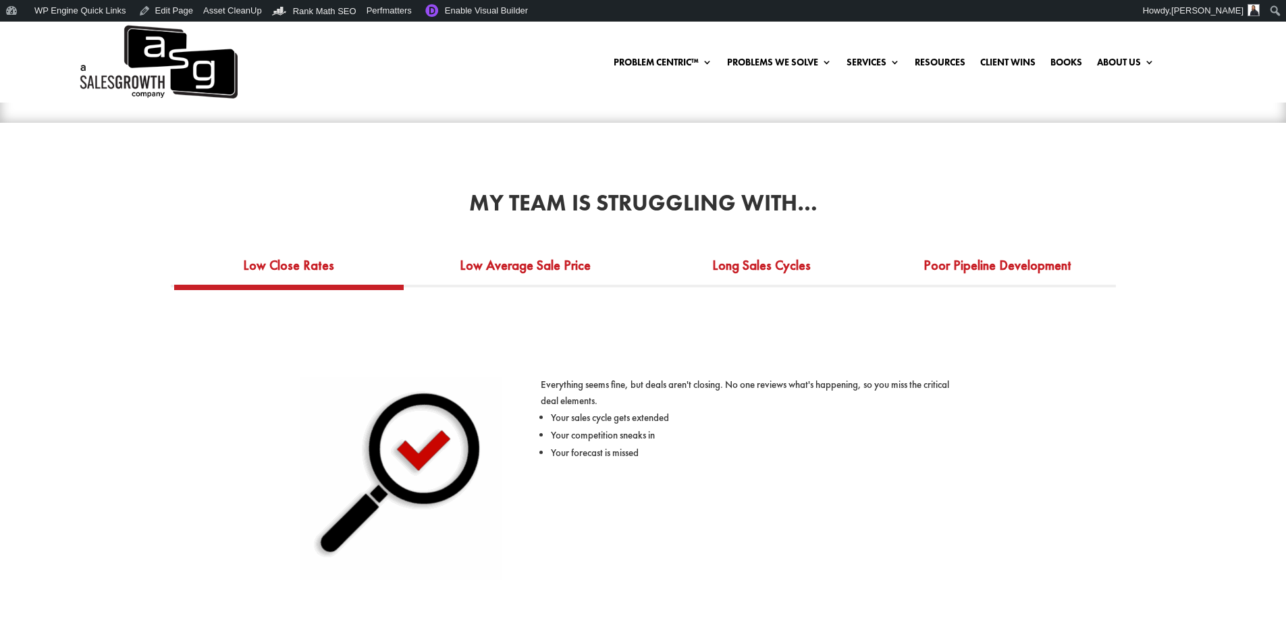
scroll to position [1418, 0]
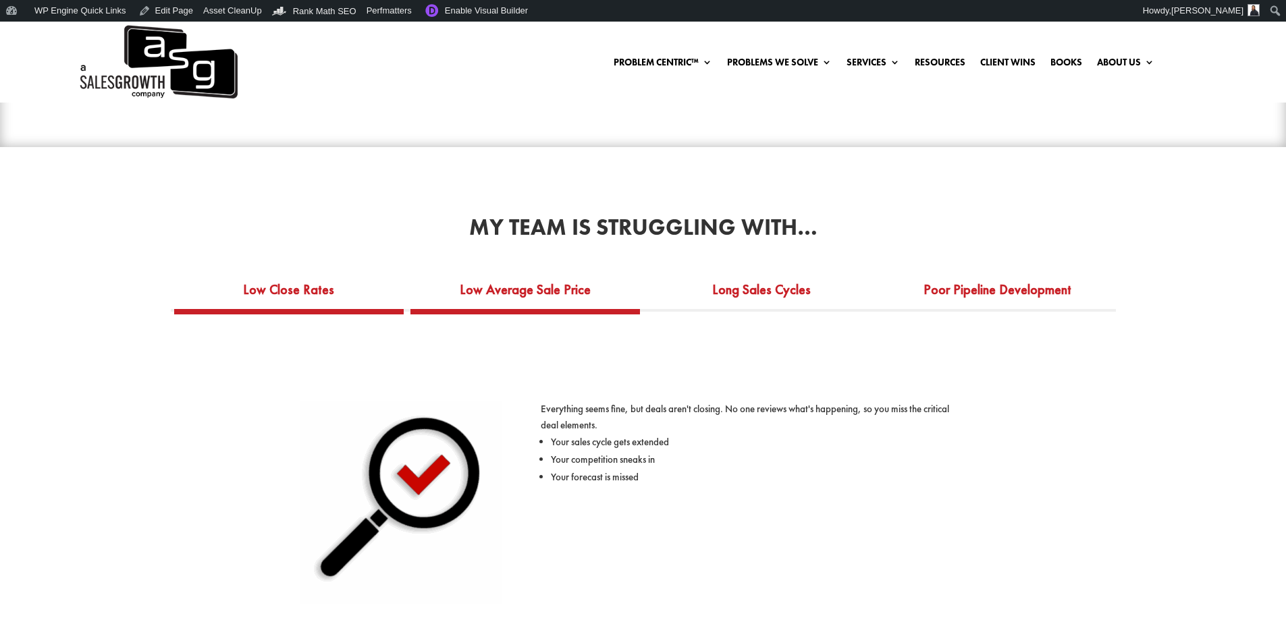
click at [529, 289] on link "Low Average Sale Price" at bounding box center [525, 289] width 151 height 37
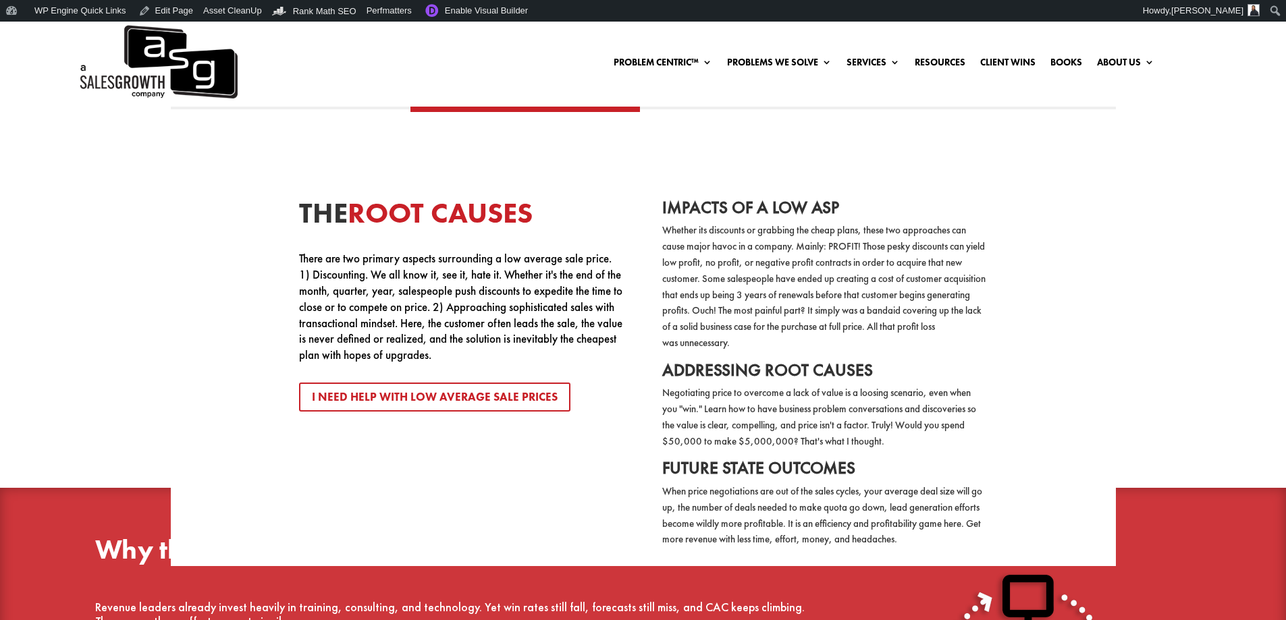
scroll to position [1485, 0]
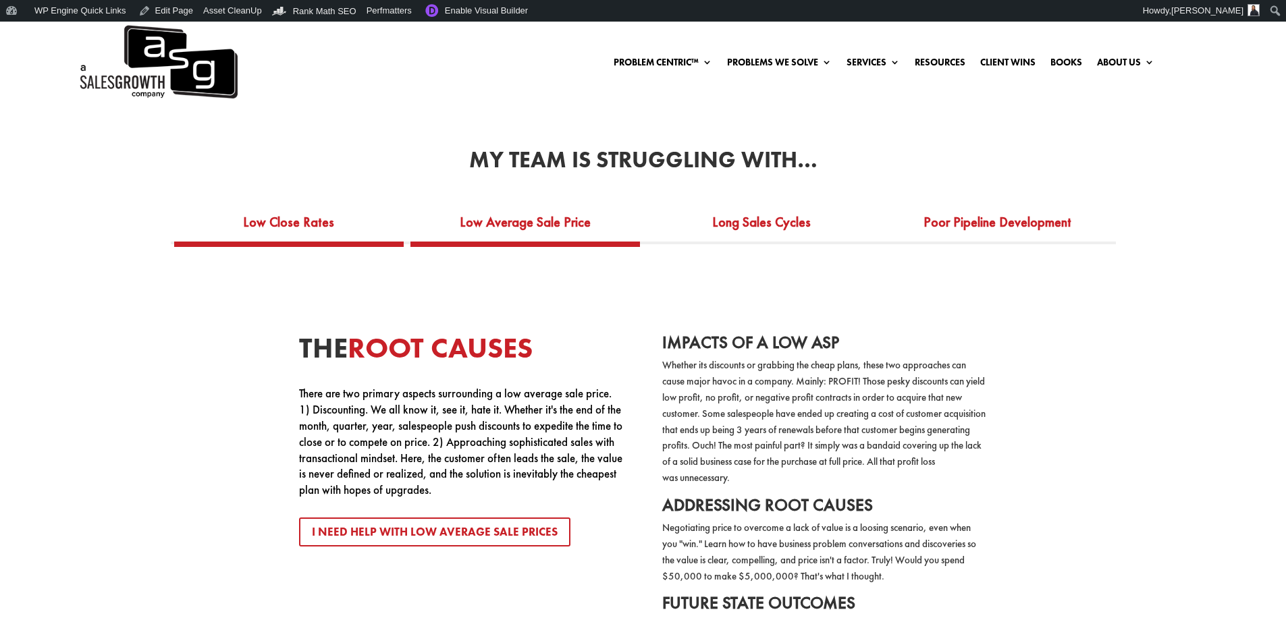
click at [286, 227] on link "Low Close Rates" at bounding box center [288, 222] width 111 height 37
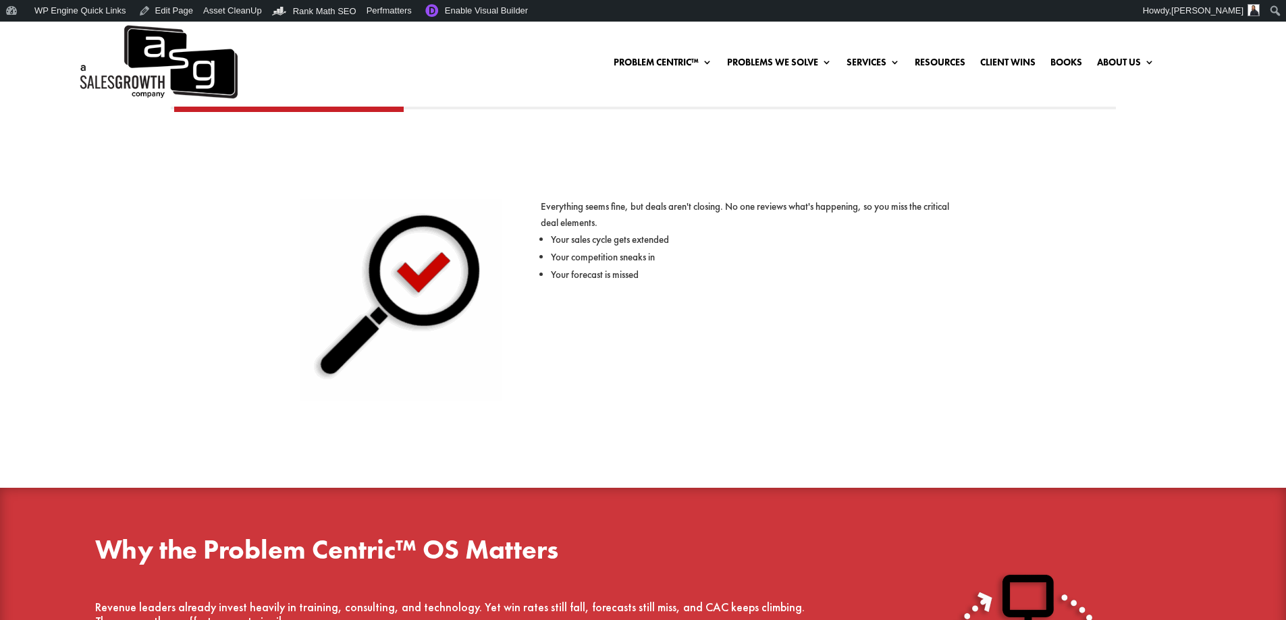
scroll to position [1553, 0]
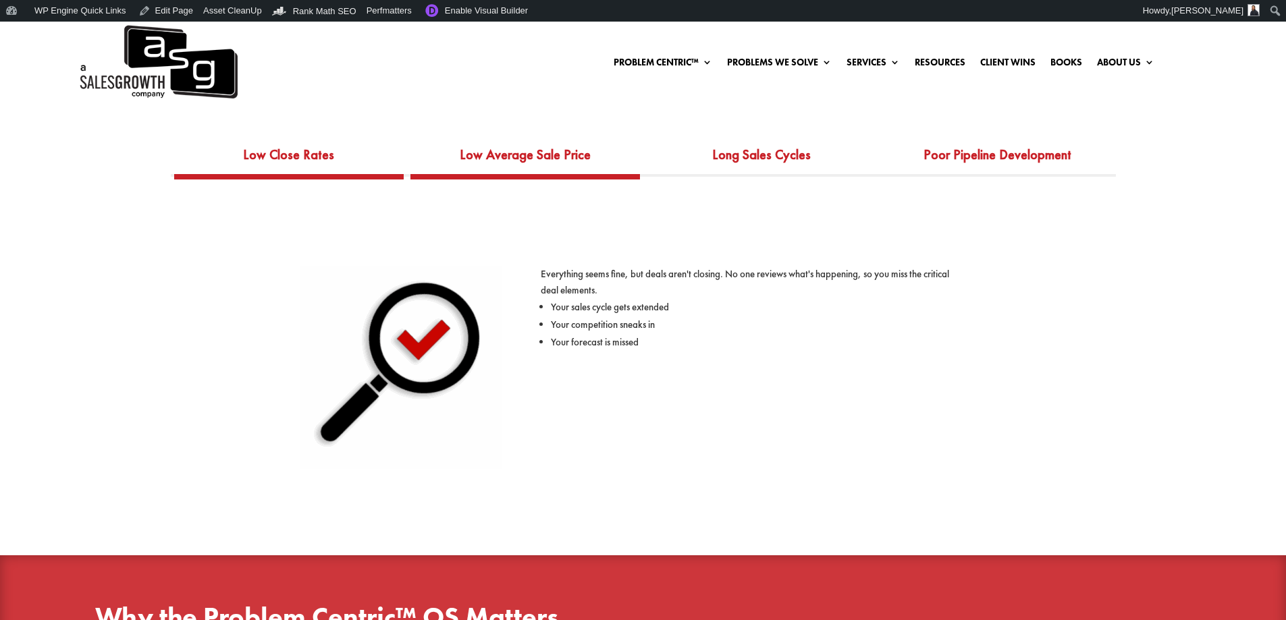
click at [481, 161] on link "Low Average Sale Price" at bounding box center [525, 154] width 151 height 37
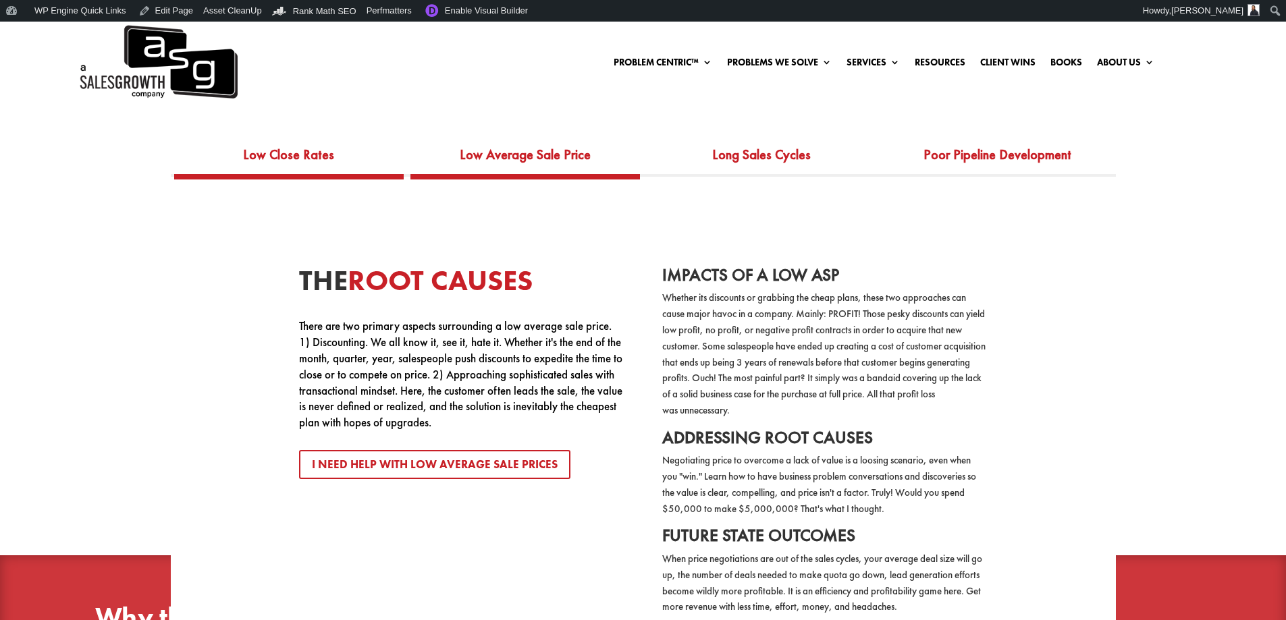
click at [323, 158] on link "Low Close Rates" at bounding box center [288, 154] width 111 height 37
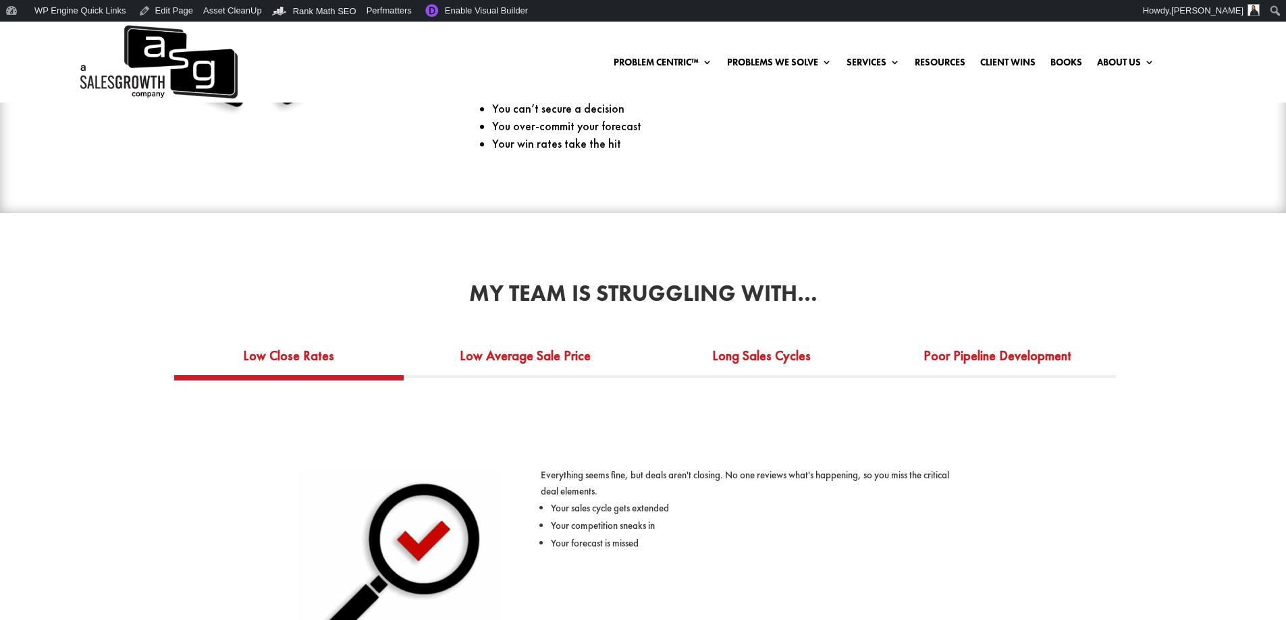
scroll to position [1350, 0]
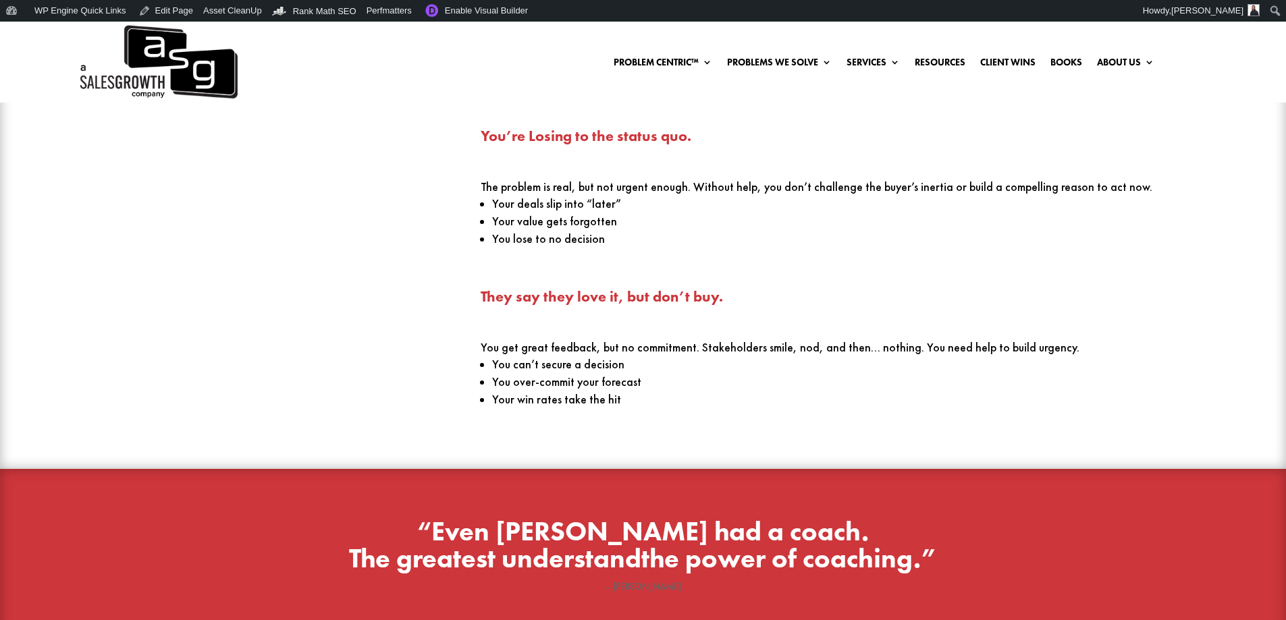
scroll to position [1215, 0]
